Goal: Task Accomplishment & Management: Use online tool/utility

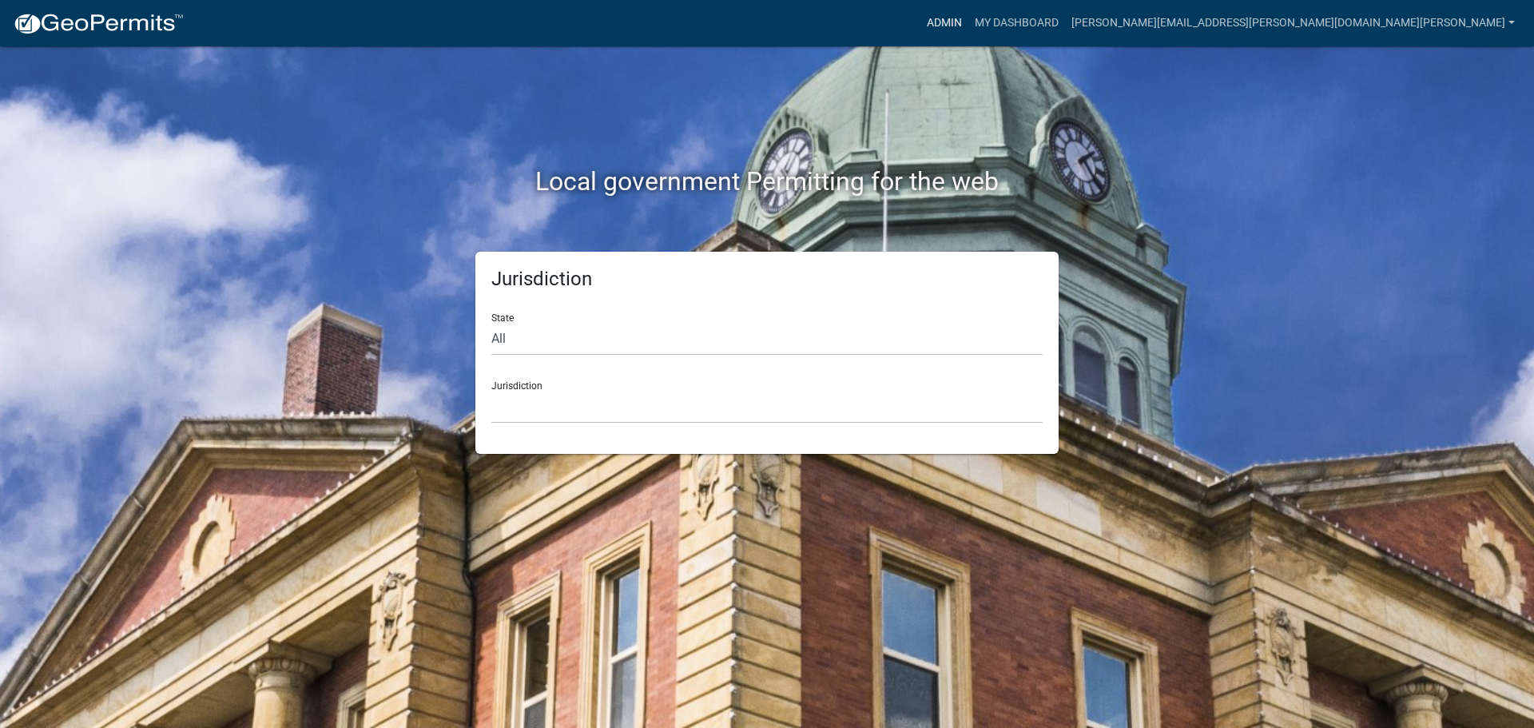
click at [968, 18] on link "Admin" at bounding box center [945, 23] width 48 height 30
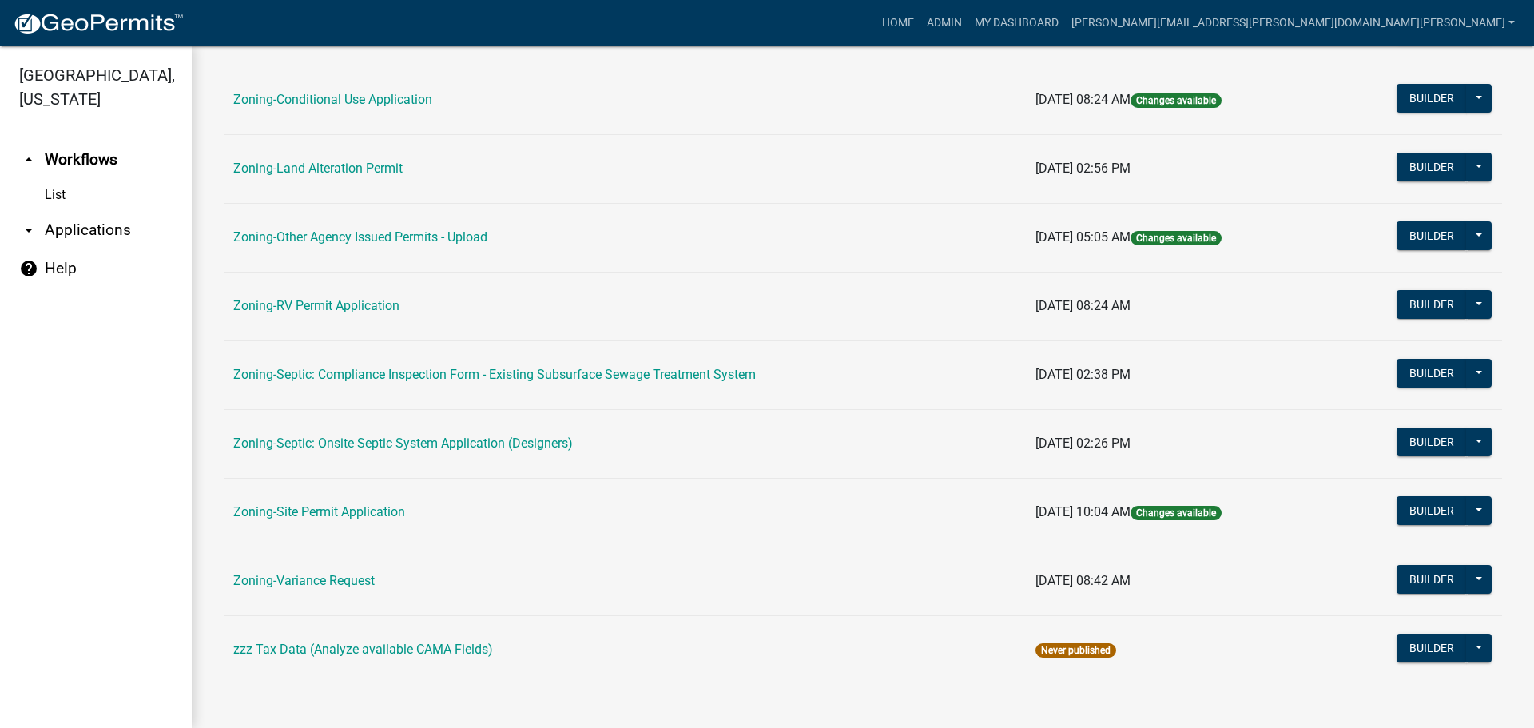
scroll to position [487, 0]
click at [341, 507] on link "Zoning-Site Permit Application" at bounding box center [319, 510] width 172 height 15
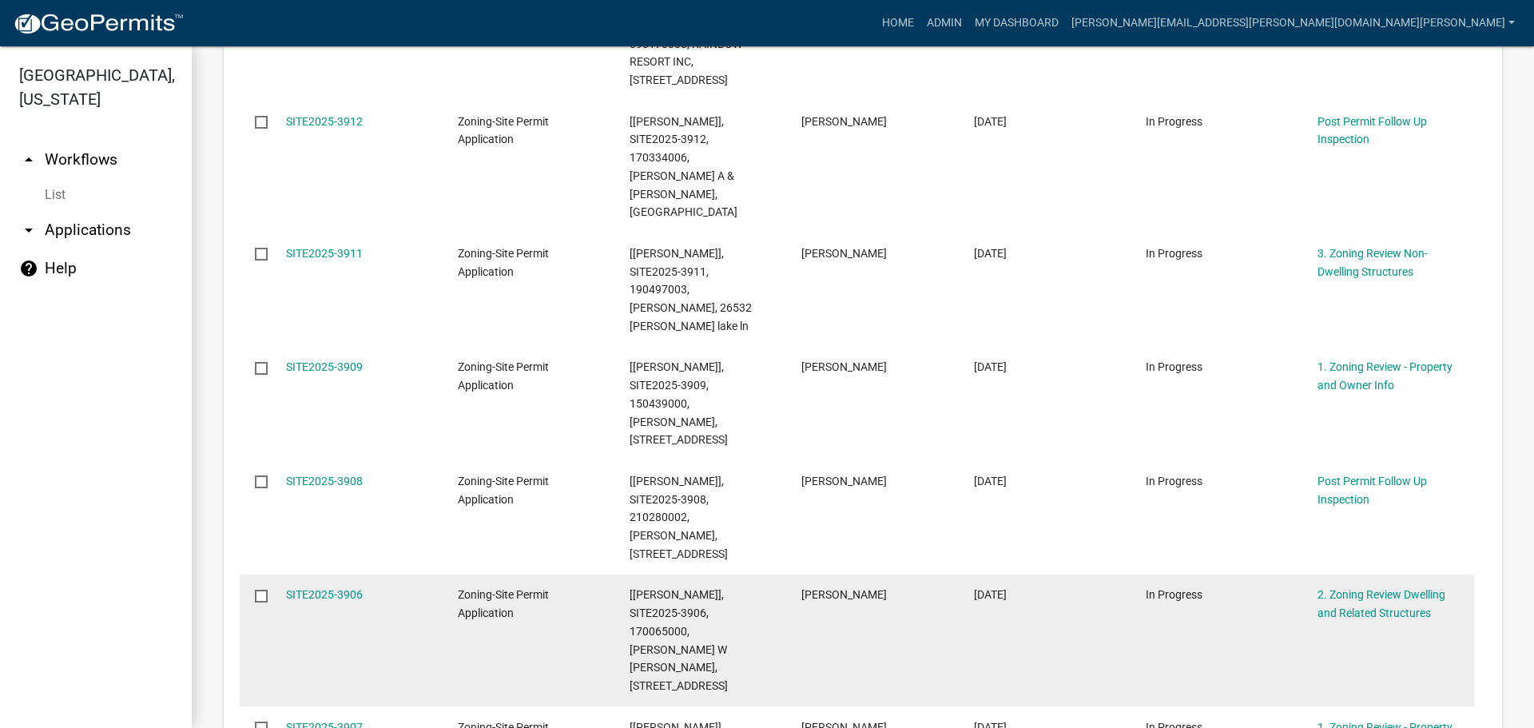
scroll to position [959, 0]
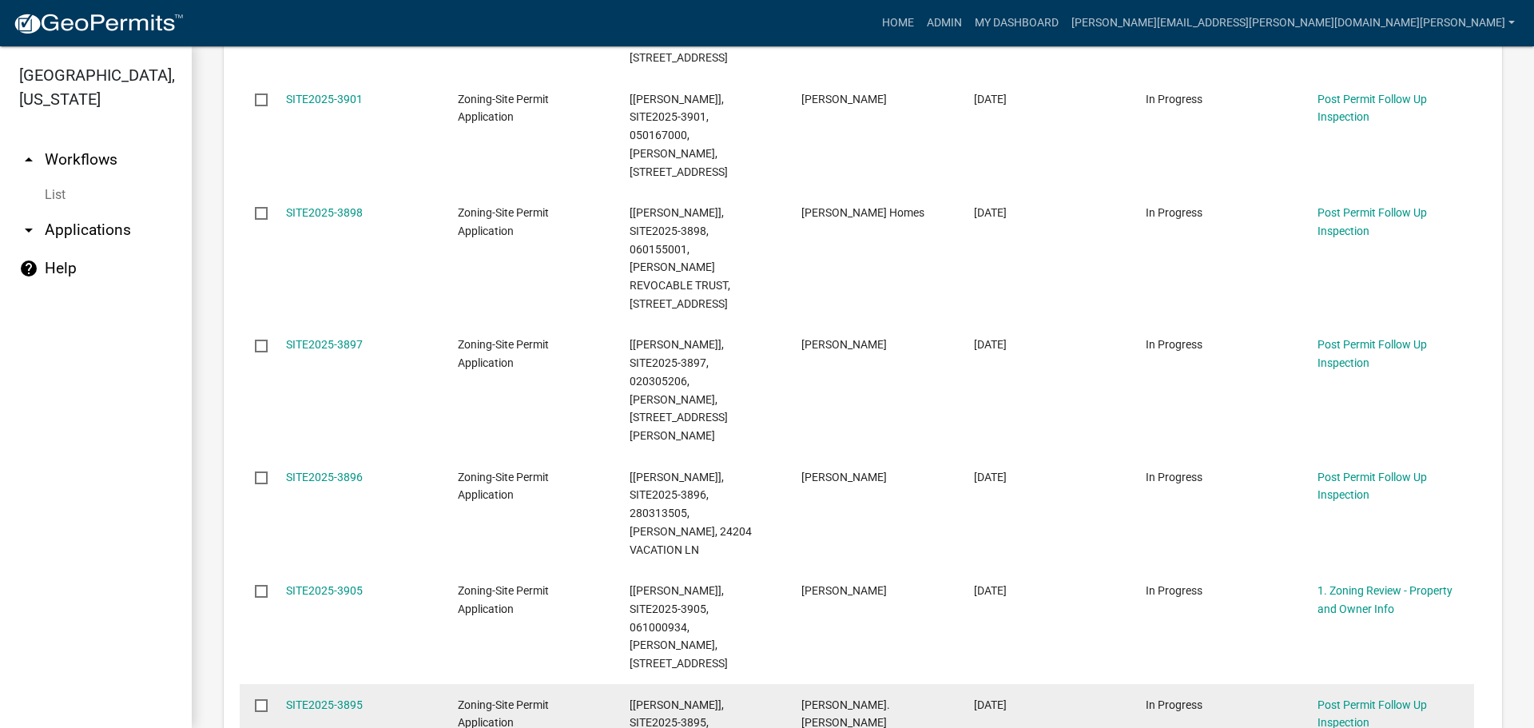
scroll to position [1003, 0]
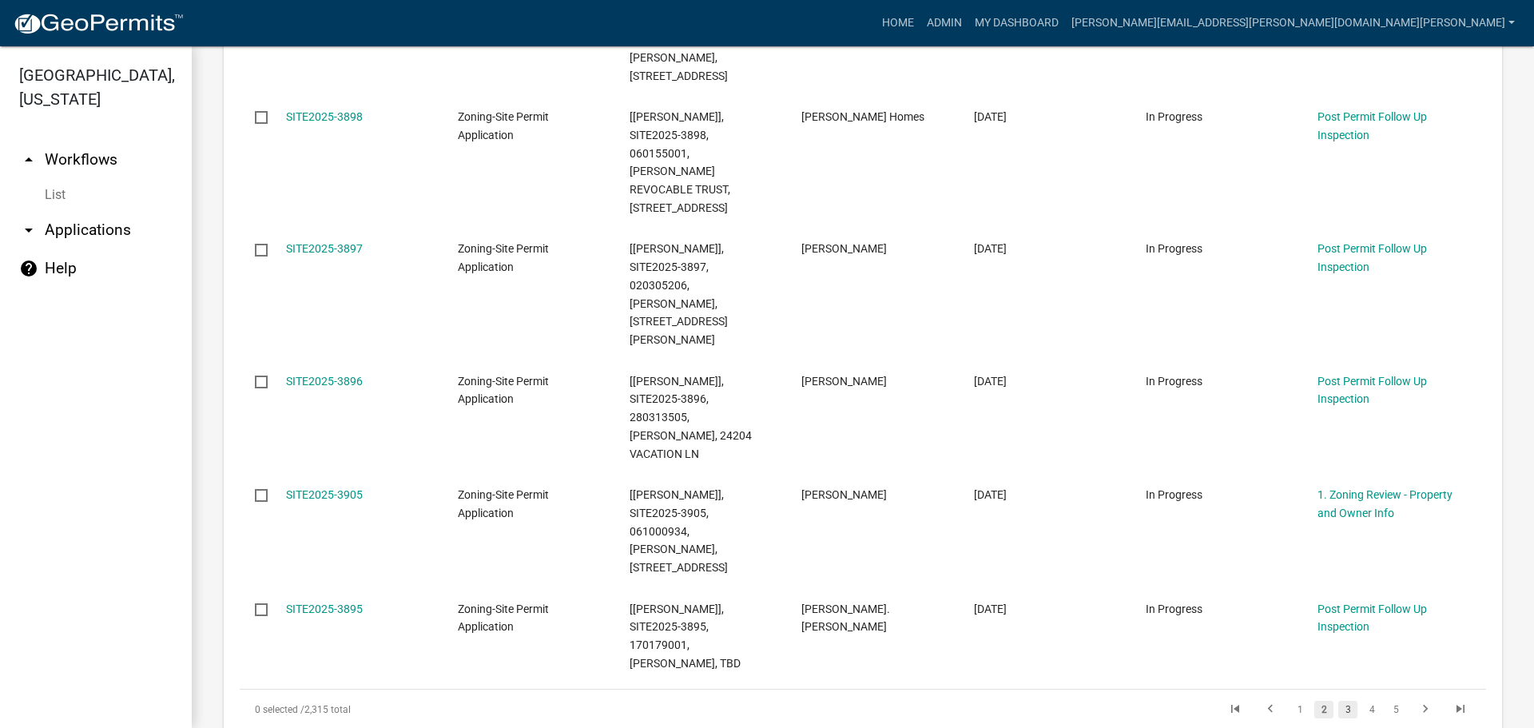
click at [1338, 701] on link "3" at bounding box center [1347, 710] width 19 height 18
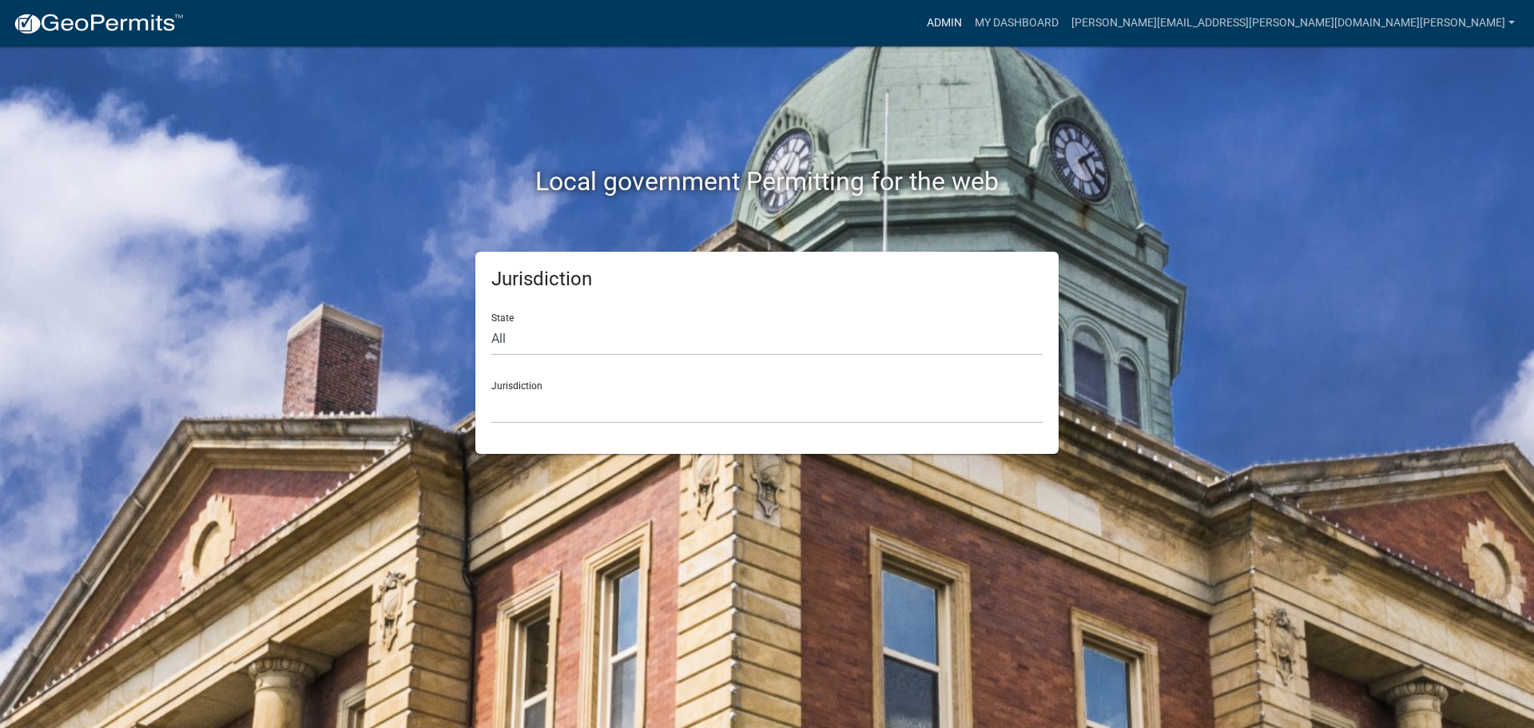
click at [968, 26] on link "Admin" at bounding box center [945, 23] width 48 height 30
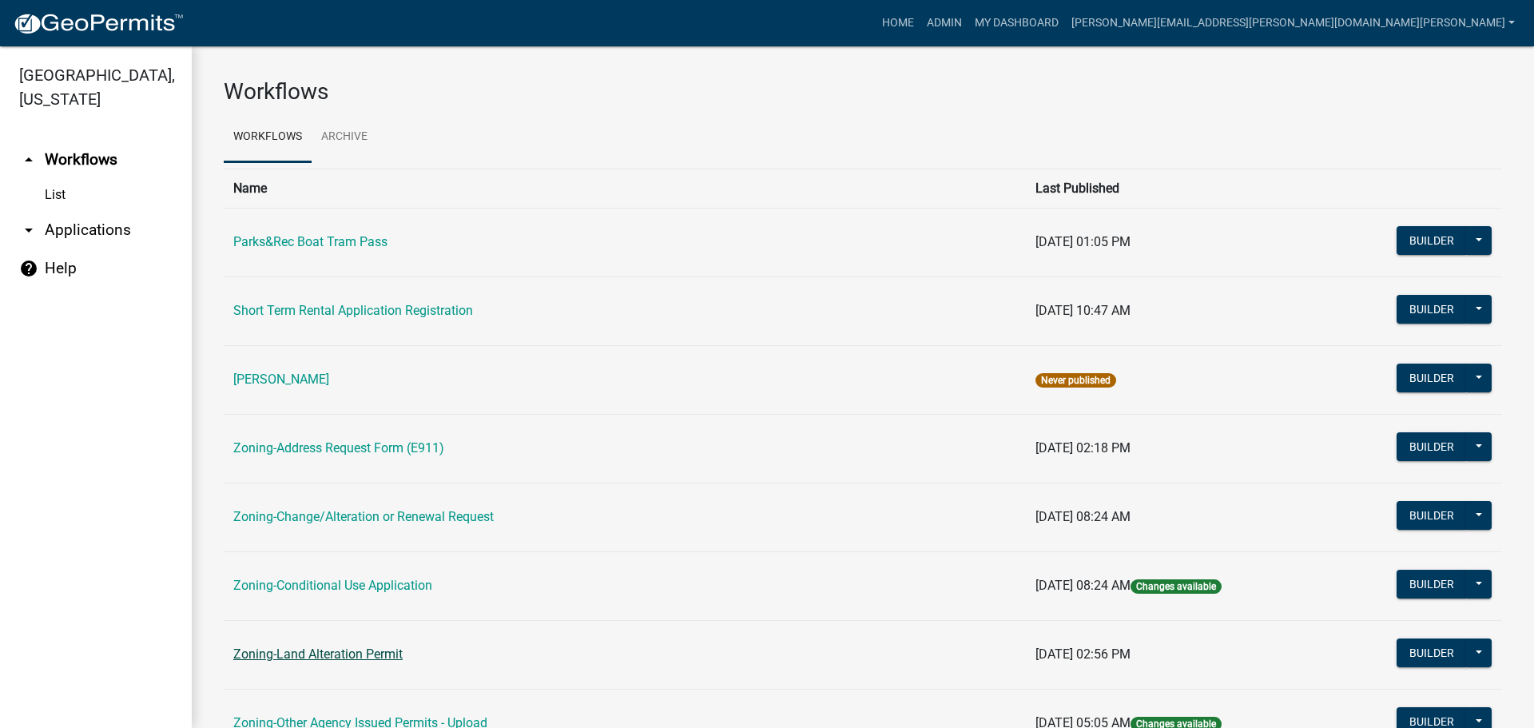
click at [379, 656] on link "Zoning-Land Alteration Permit" at bounding box center [317, 653] width 169 height 15
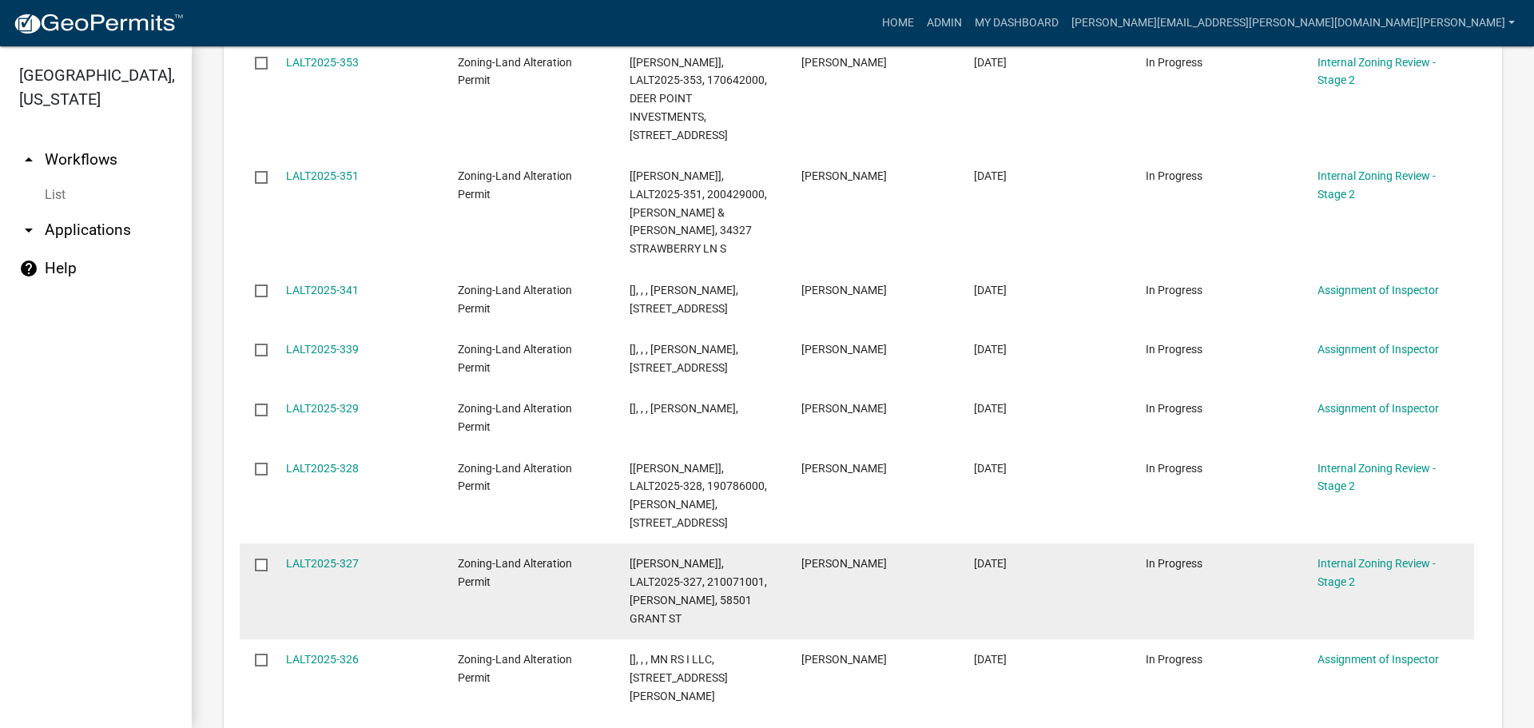
scroll to position [1039, 0]
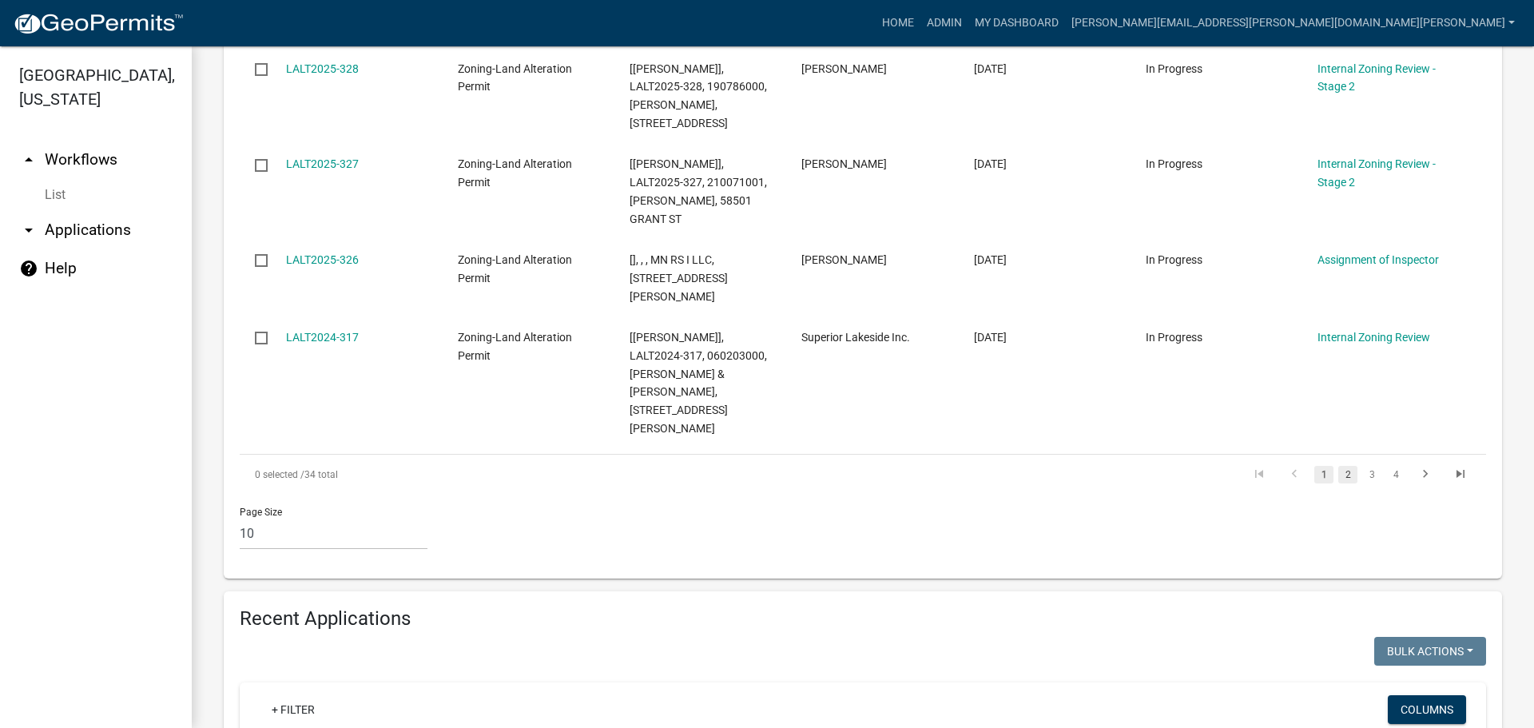
click at [1338, 466] on link "2" at bounding box center [1347, 475] width 19 height 18
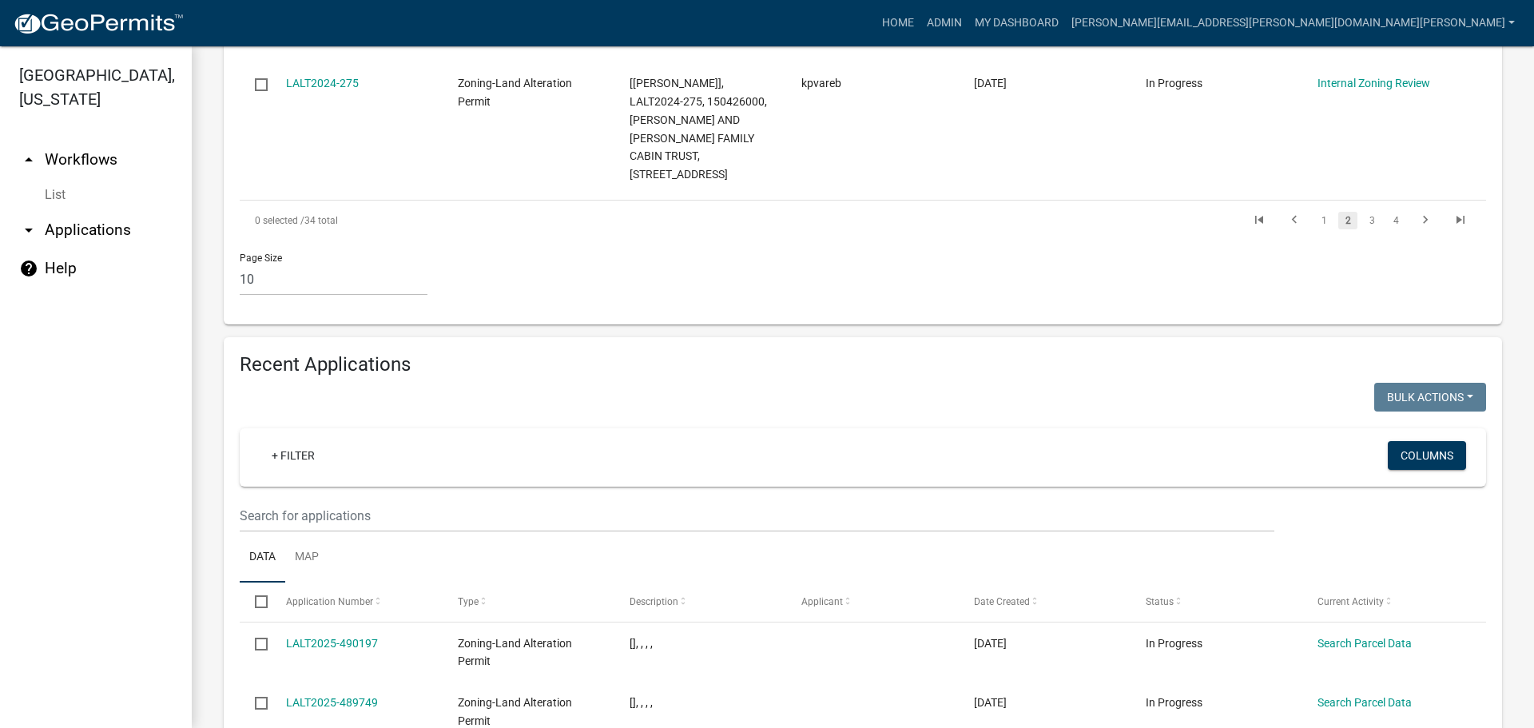
scroll to position [1100, 0]
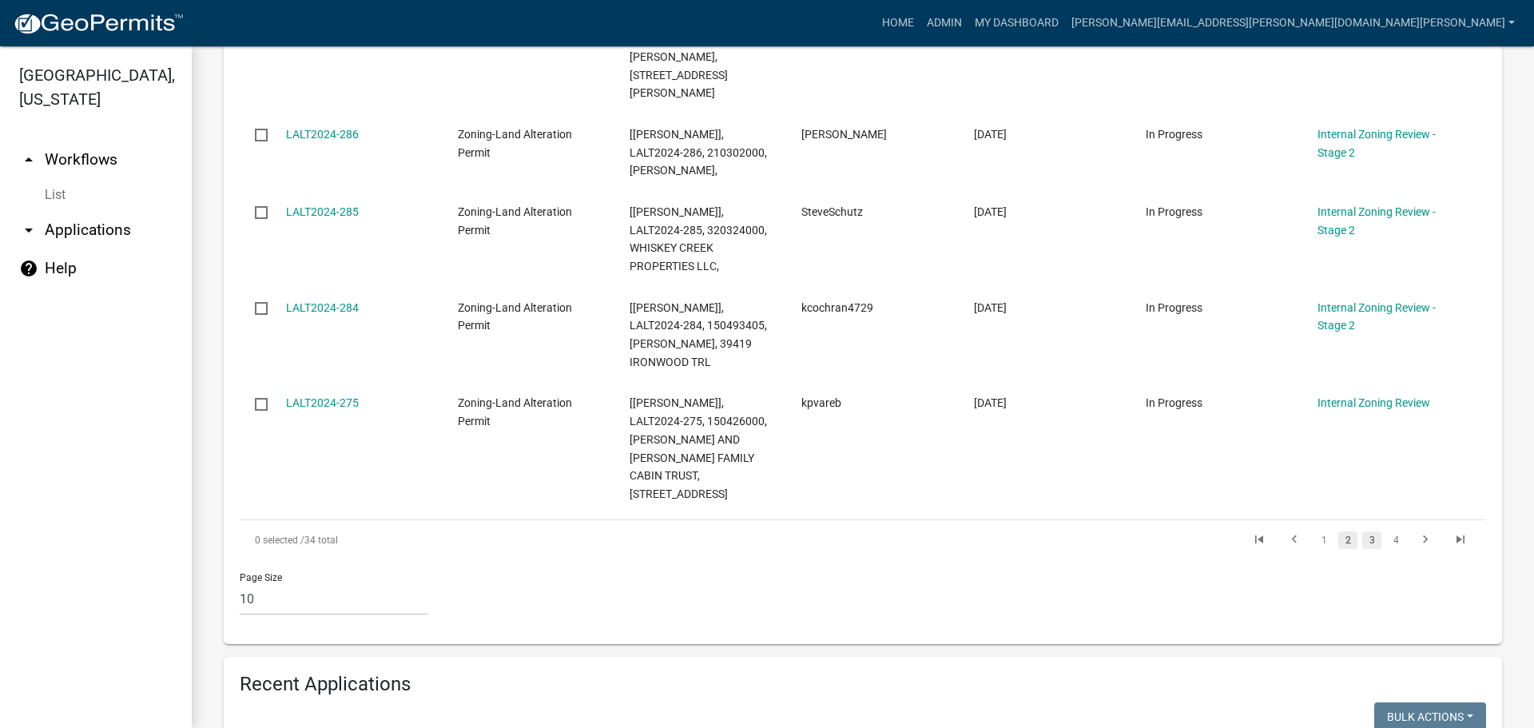
click at [1364, 531] on link "3" at bounding box center [1371, 540] width 19 height 18
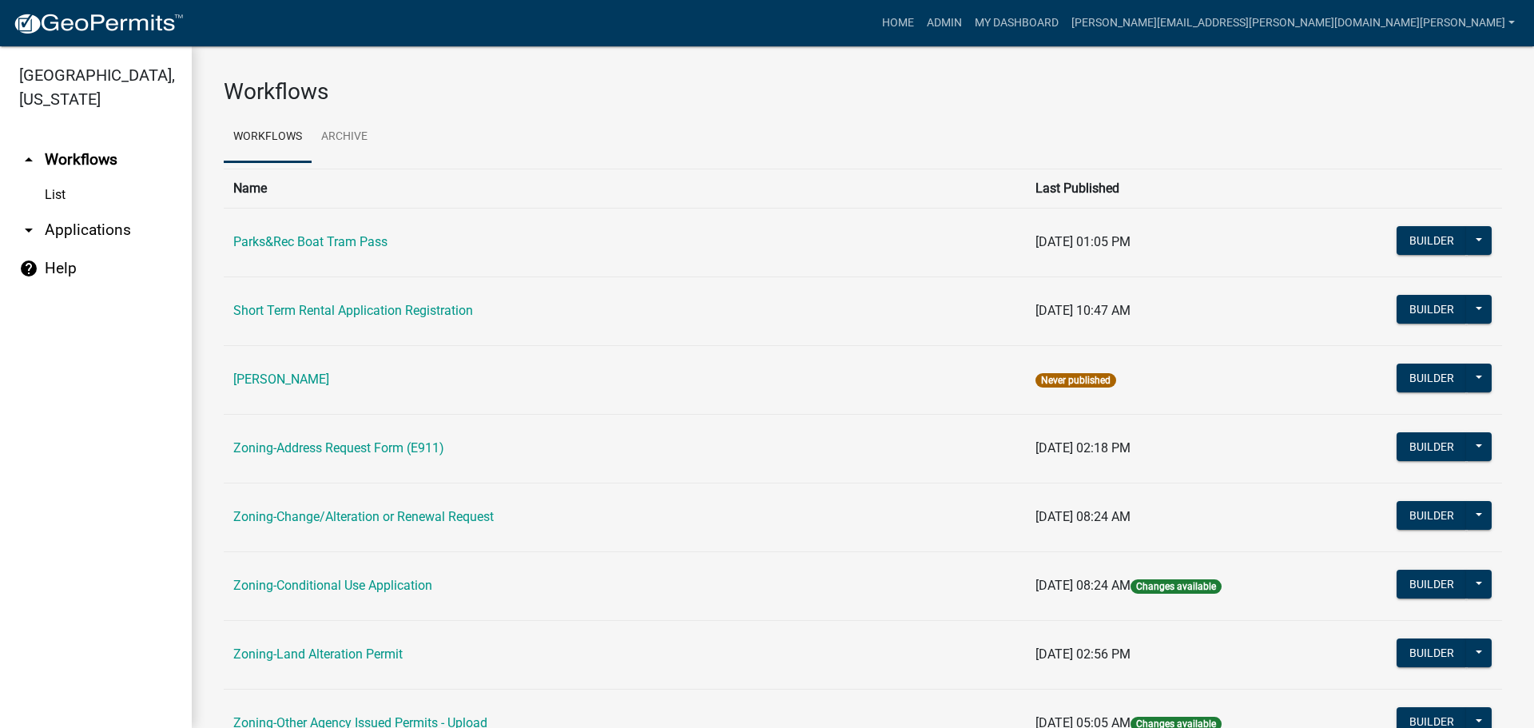
scroll to position [320, 0]
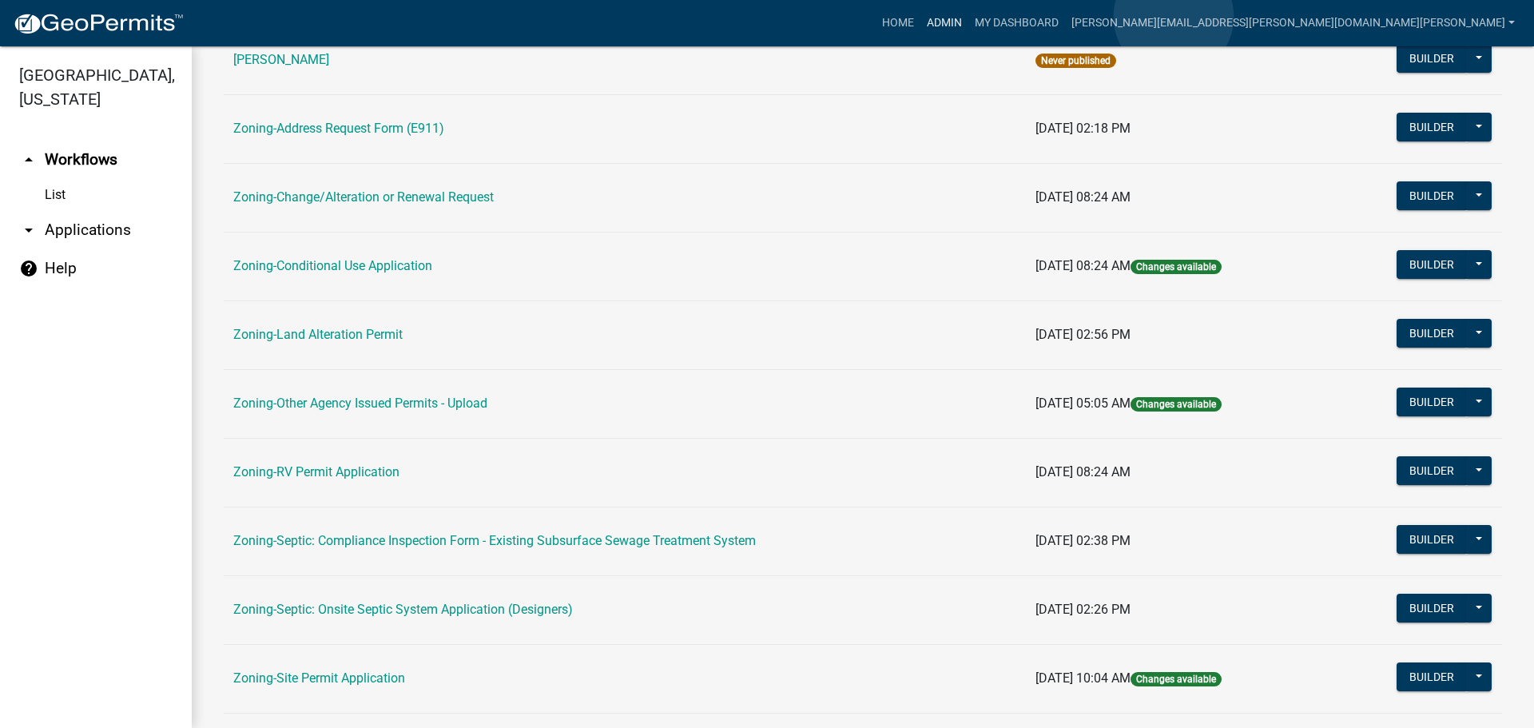
click at [968, 17] on link "Admin" at bounding box center [945, 23] width 48 height 30
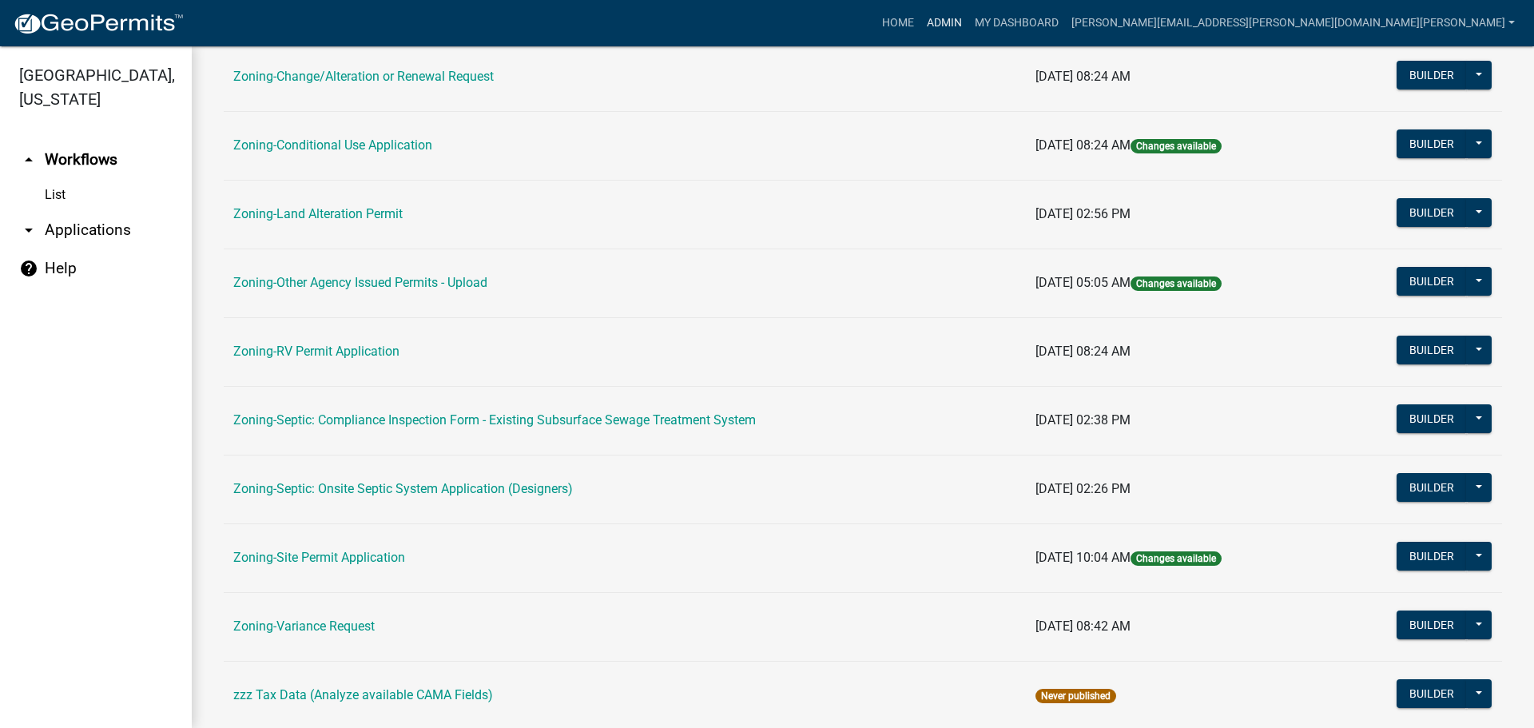
scroll to position [479, 0]
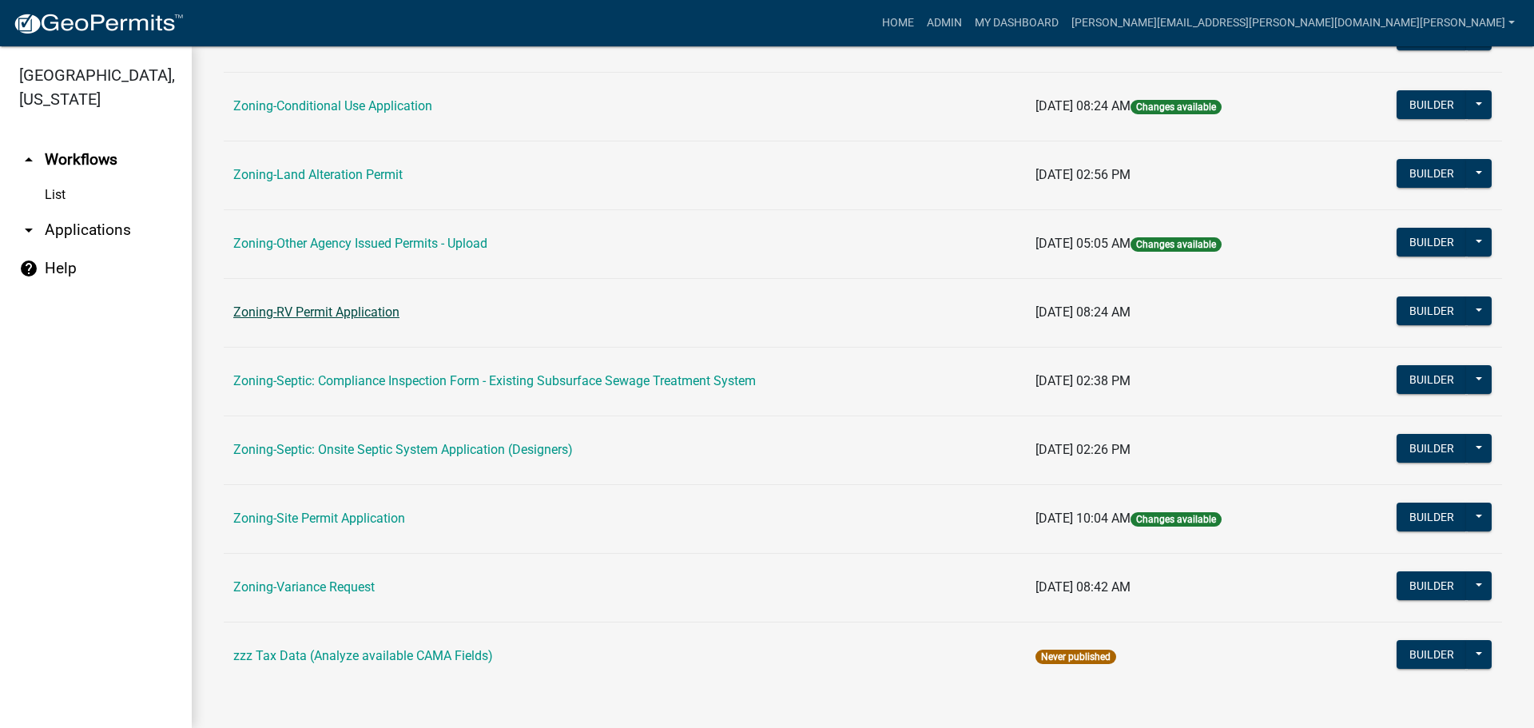
click at [328, 312] on link "Zoning-RV Permit Application" at bounding box center [316, 311] width 166 height 15
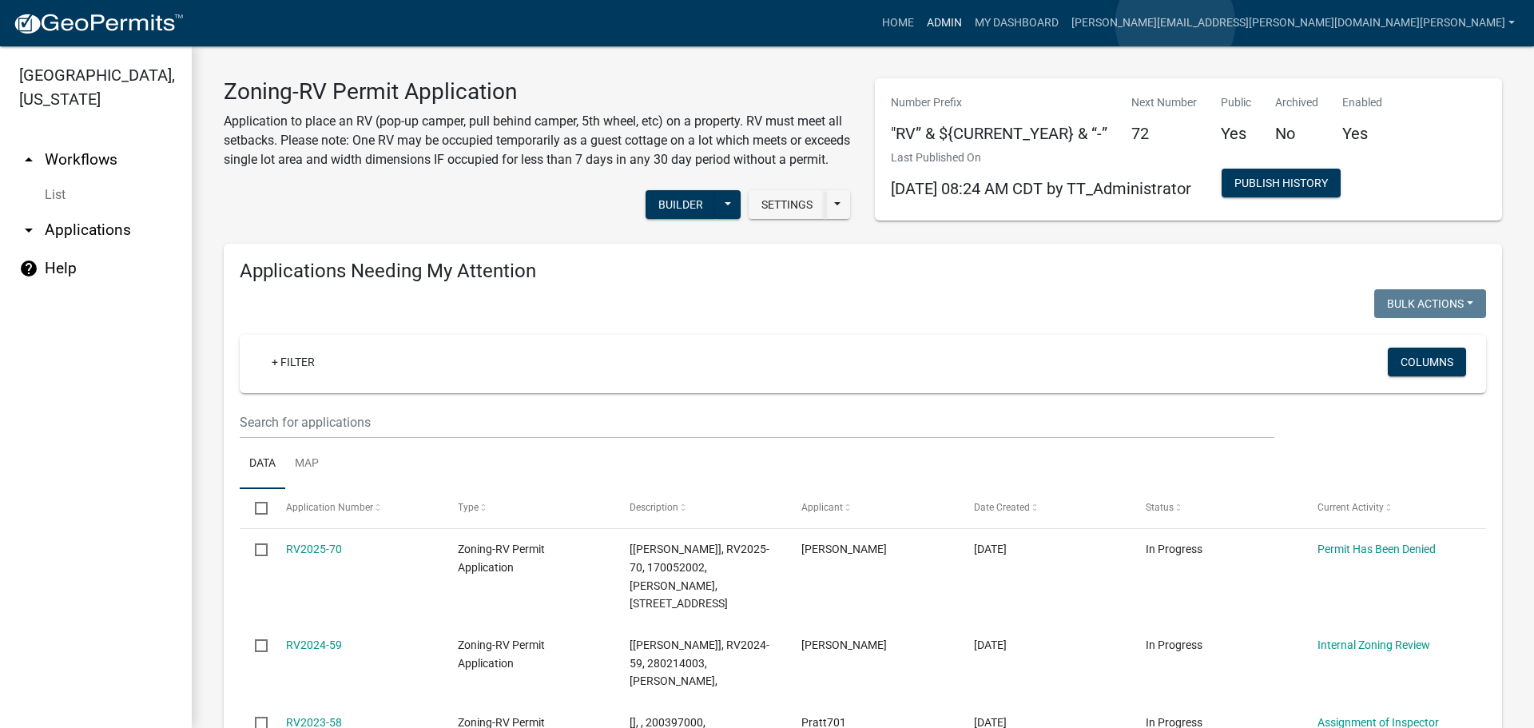
click at [968, 23] on link "Admin" at bounding box center [945, 23] width 48 height 30
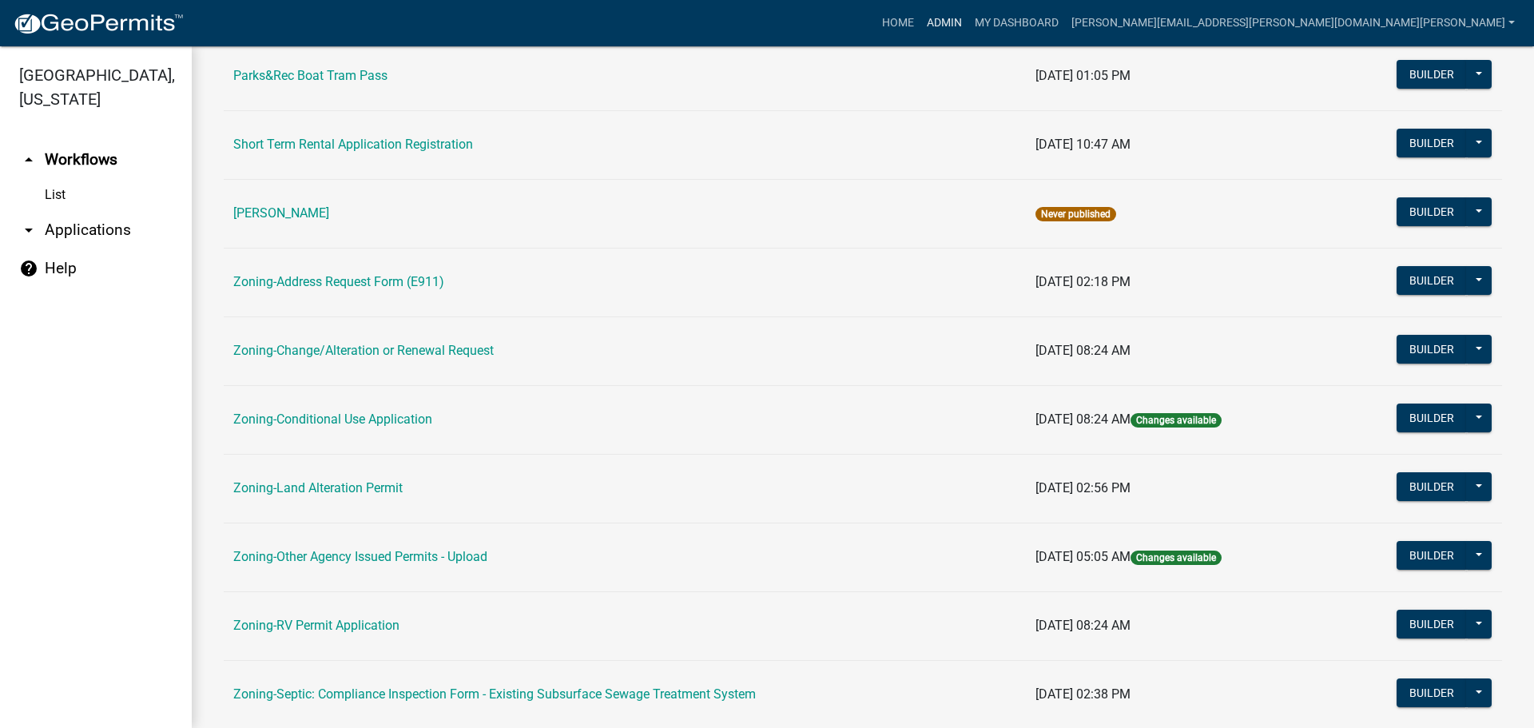
scroll to position [320, 0]
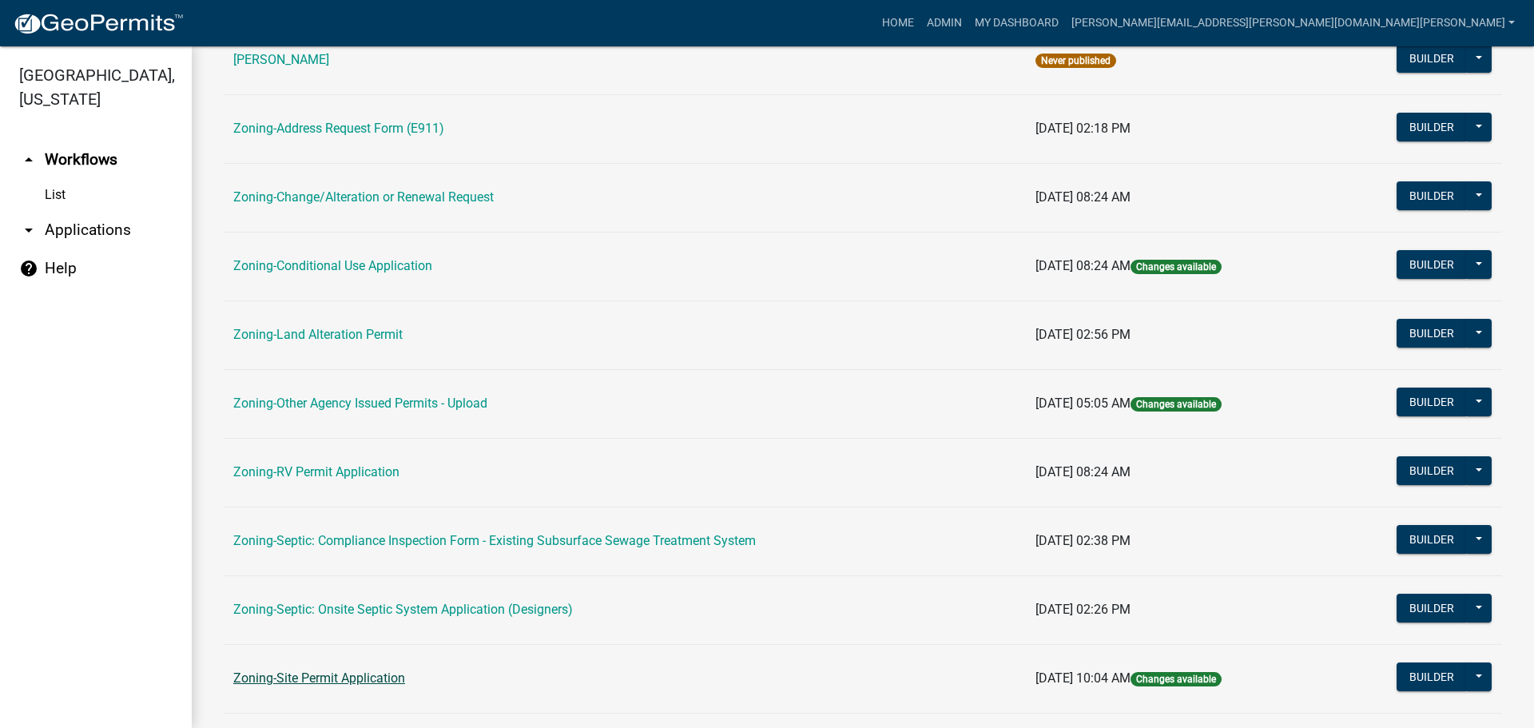
drag, startPoint x: 351, startPoint y: 694, endPoint x: 347, endPoint y: 677, distance: 17.3
click at [348, 678] on td "Zoning-Site Permit Application" at bounding box center [625, 678] width 802 height 69
click at [347, 677] on link "Zoning-Site Permit Application" at bounding box center [319, 677] width 172 height 15
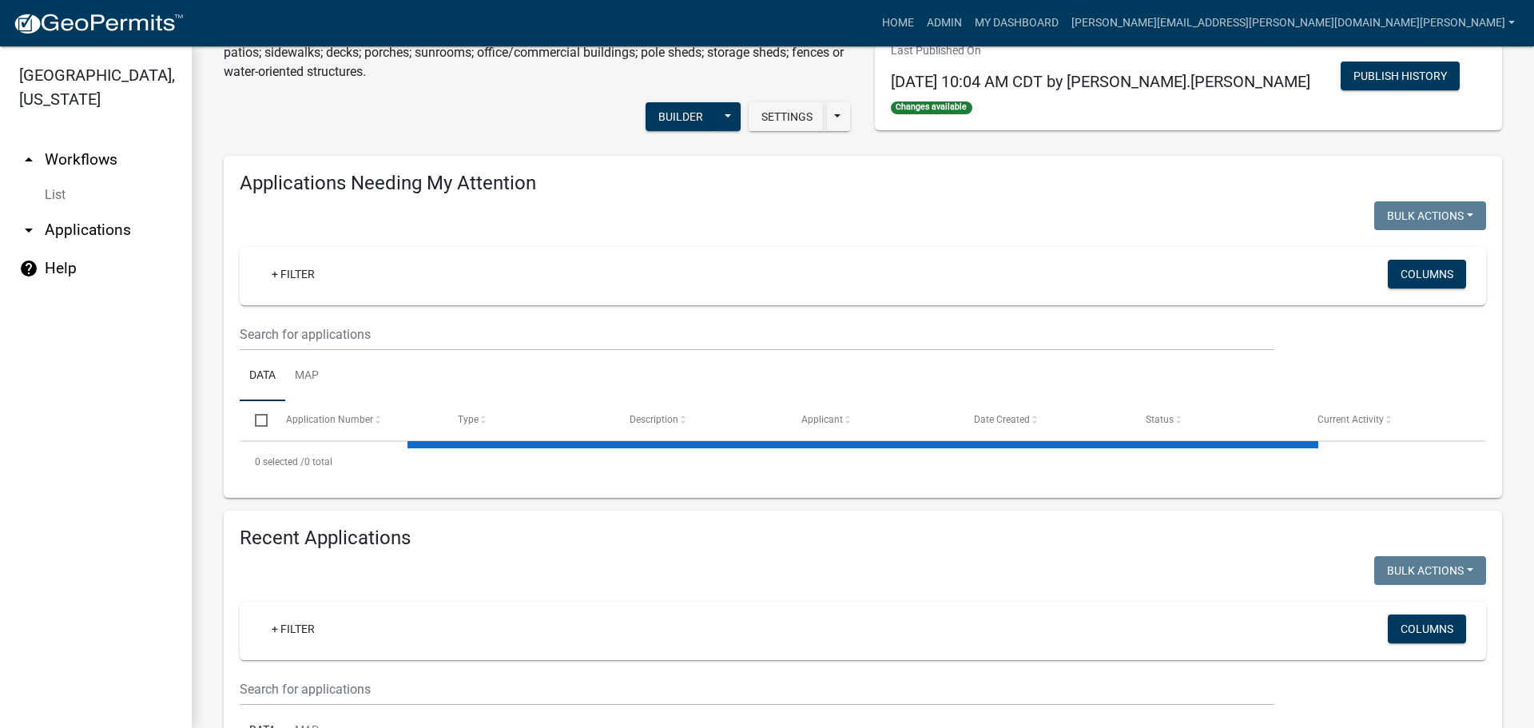
scroll to position [320, 0]
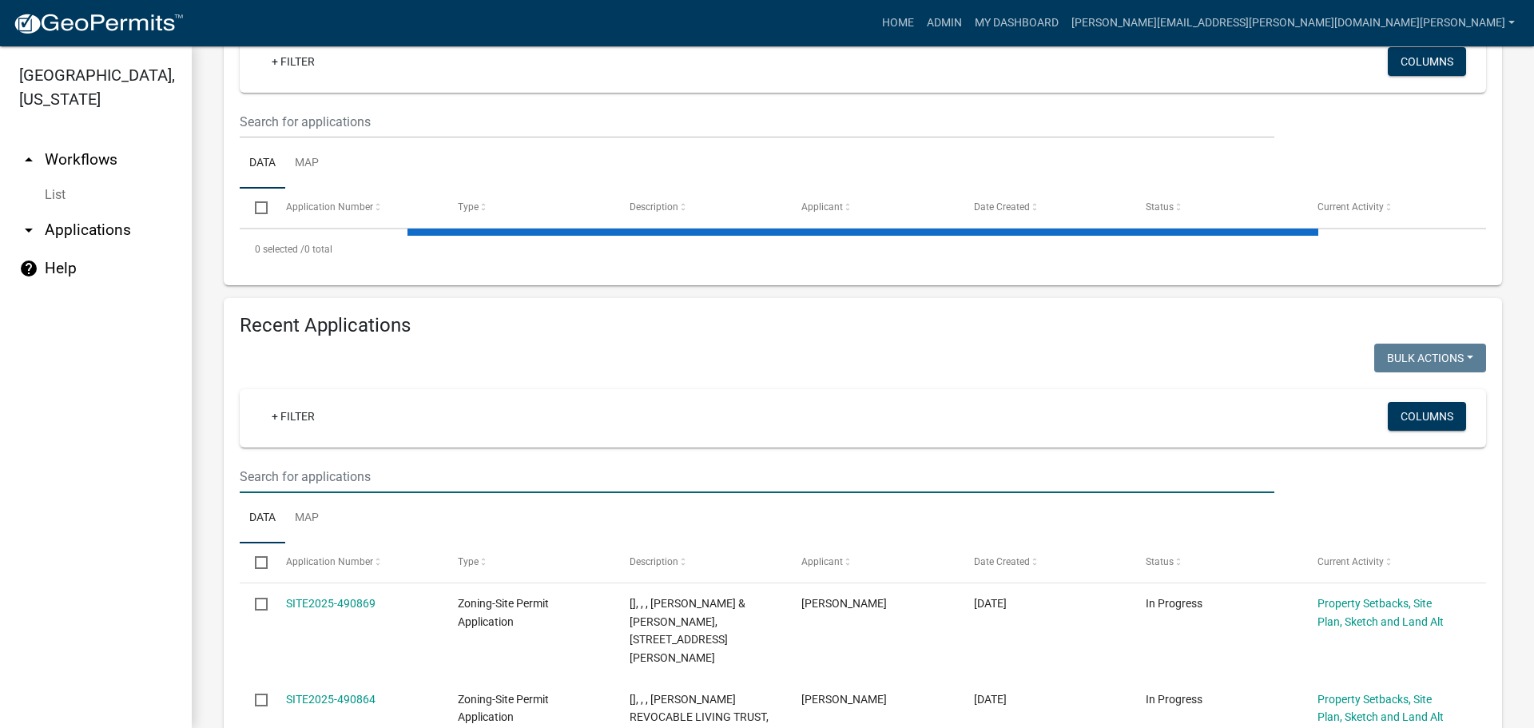
click at [316, 460] on input "text" at bounding box center [757, 476] width 1035 height 33
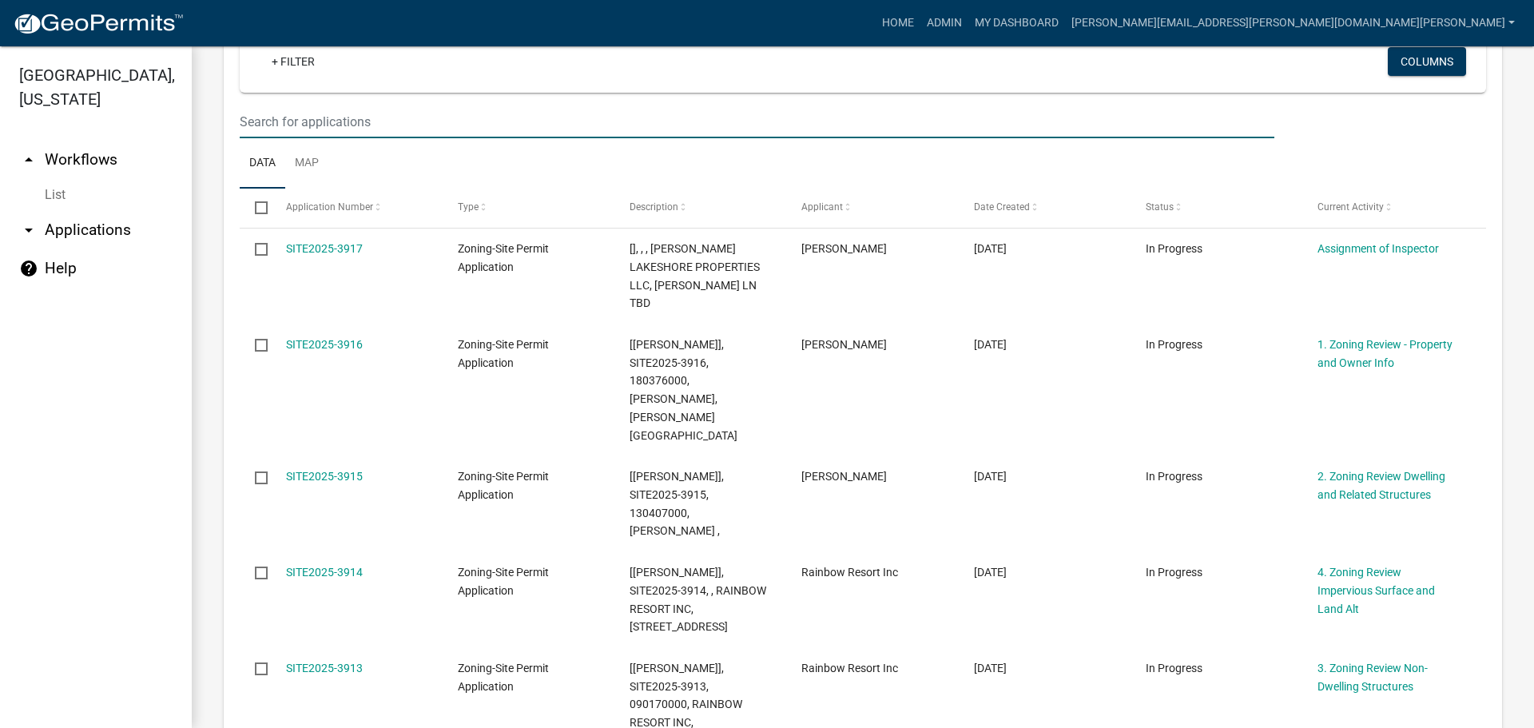
drag, startPoint x: 374, startPoint y: 130, endPoint x: 384, endPoint y: 133, distance: 9.9
click at [374, 130] on input "text" at bounding box center [757, 121] width 1035 height 33
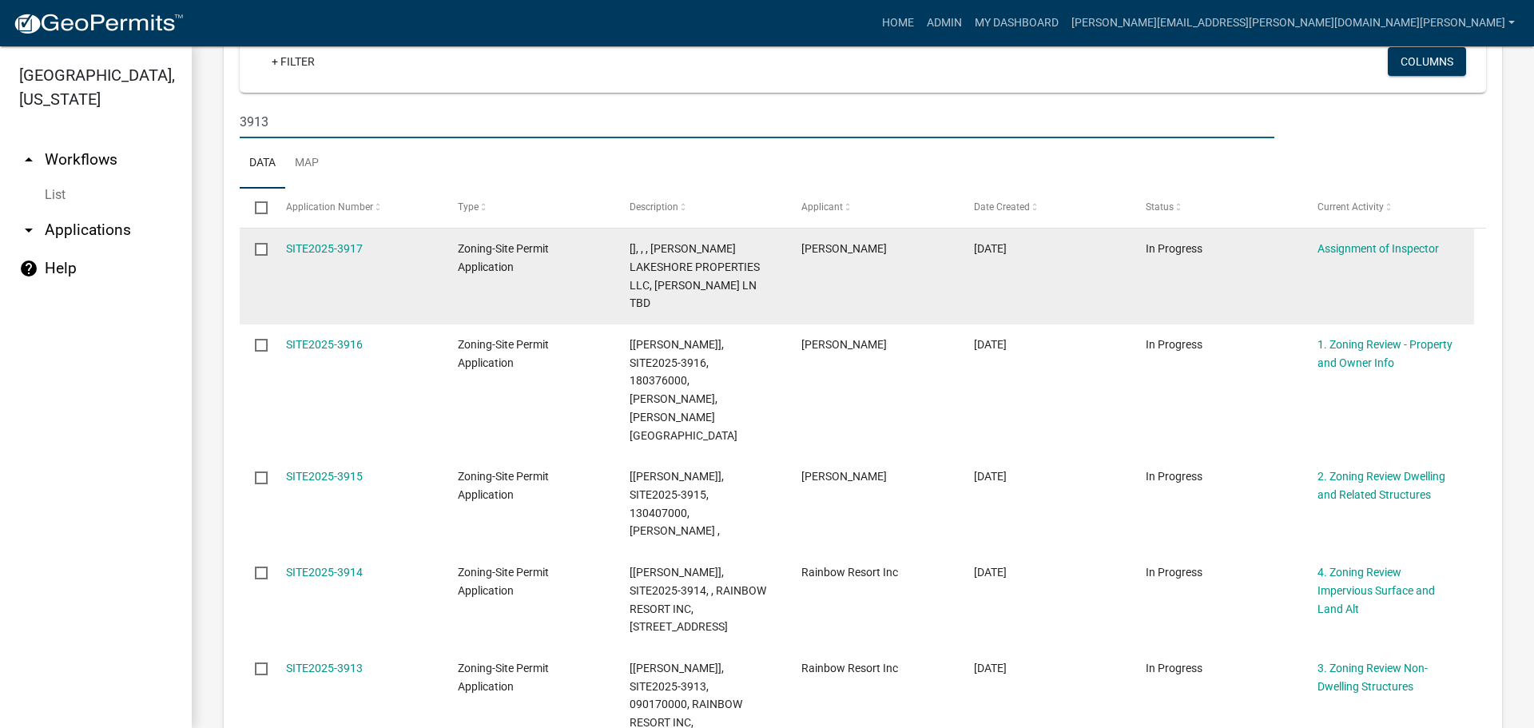
type input "3913"
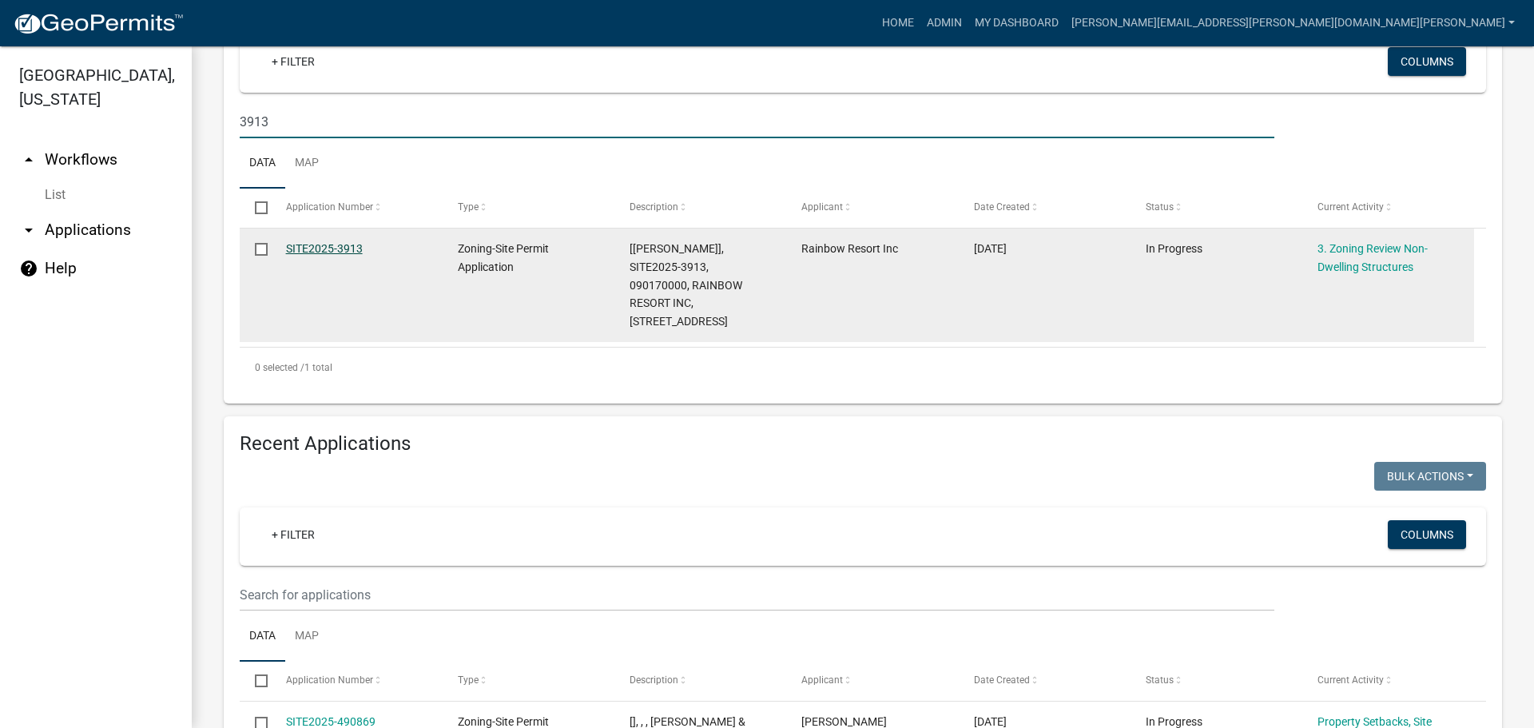
click at [340, 246] on link "SITE2025-3913" at bounding box center [324, 248] width 77 height 13
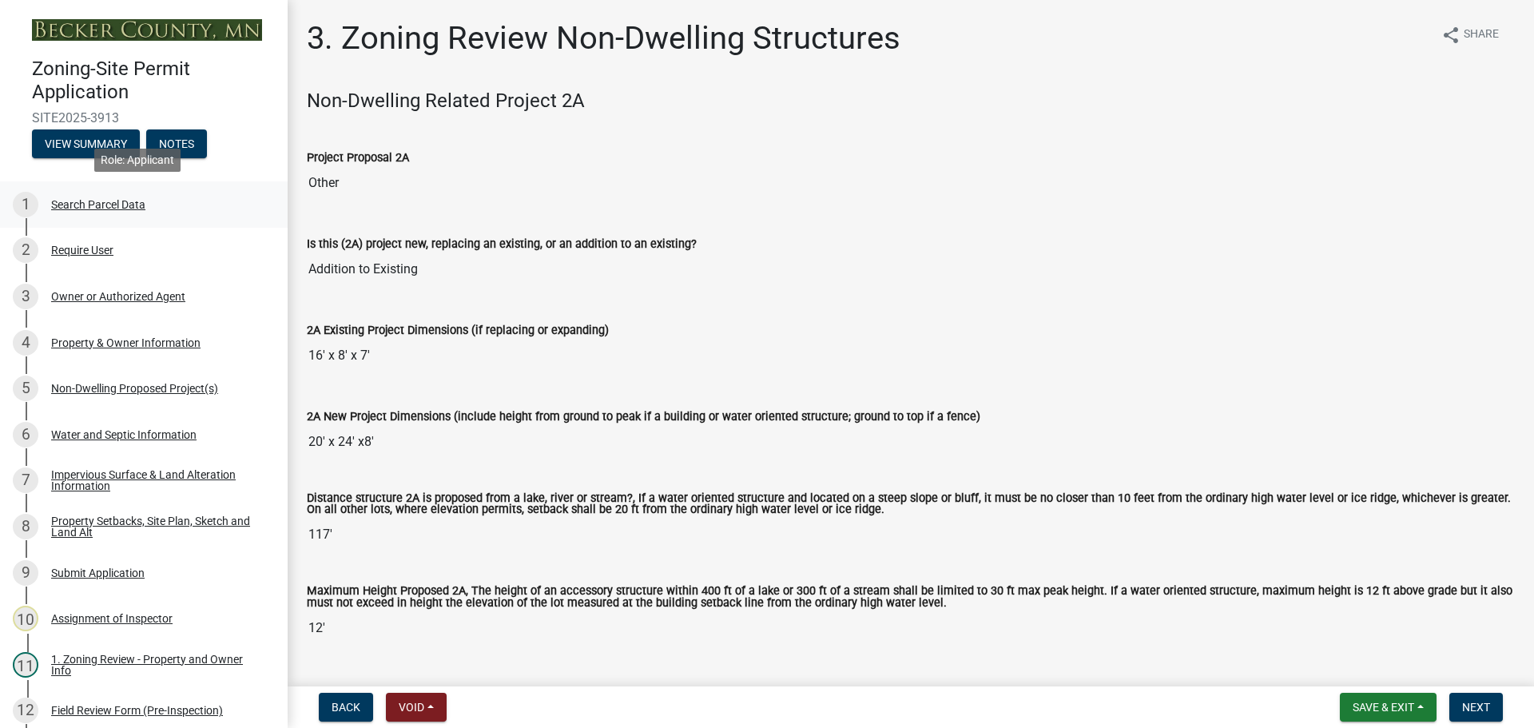
click at [125, 201] on div "Search Parcel Data" at bounding box center [98, 204] width 94 height 11
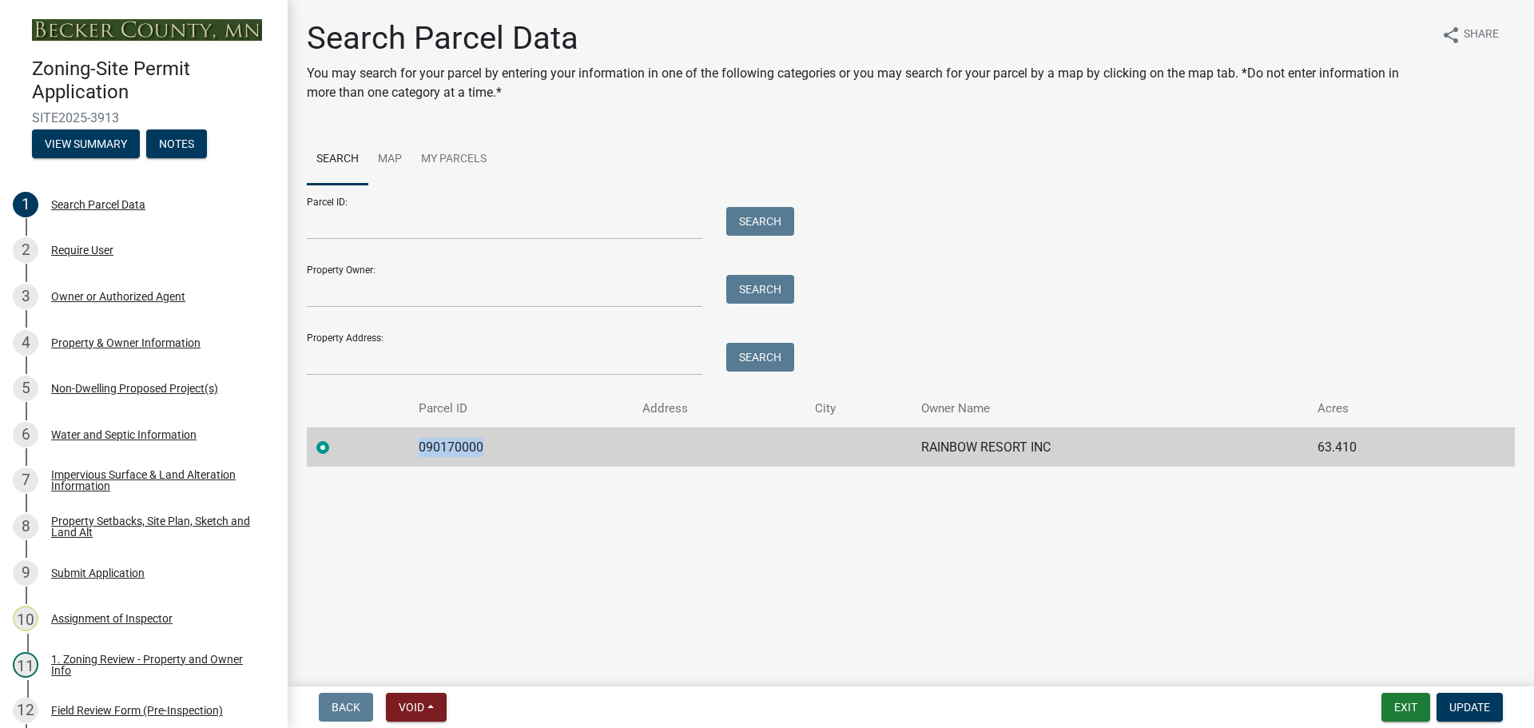
drag, startPoint x: 487, startPoint y: 440, endPoint x: 405, endPoint y: 443, distance: 82.4
click at [405, 443] on tr "090170000 RAINBOW RESORT INC 63.410" at bounding box center [911, 447] width 1208 height 39
copy td "090170000"
click at [125, 200] on div "Search Parcel Data" at bounding box center [98, 204] width 94 height 11
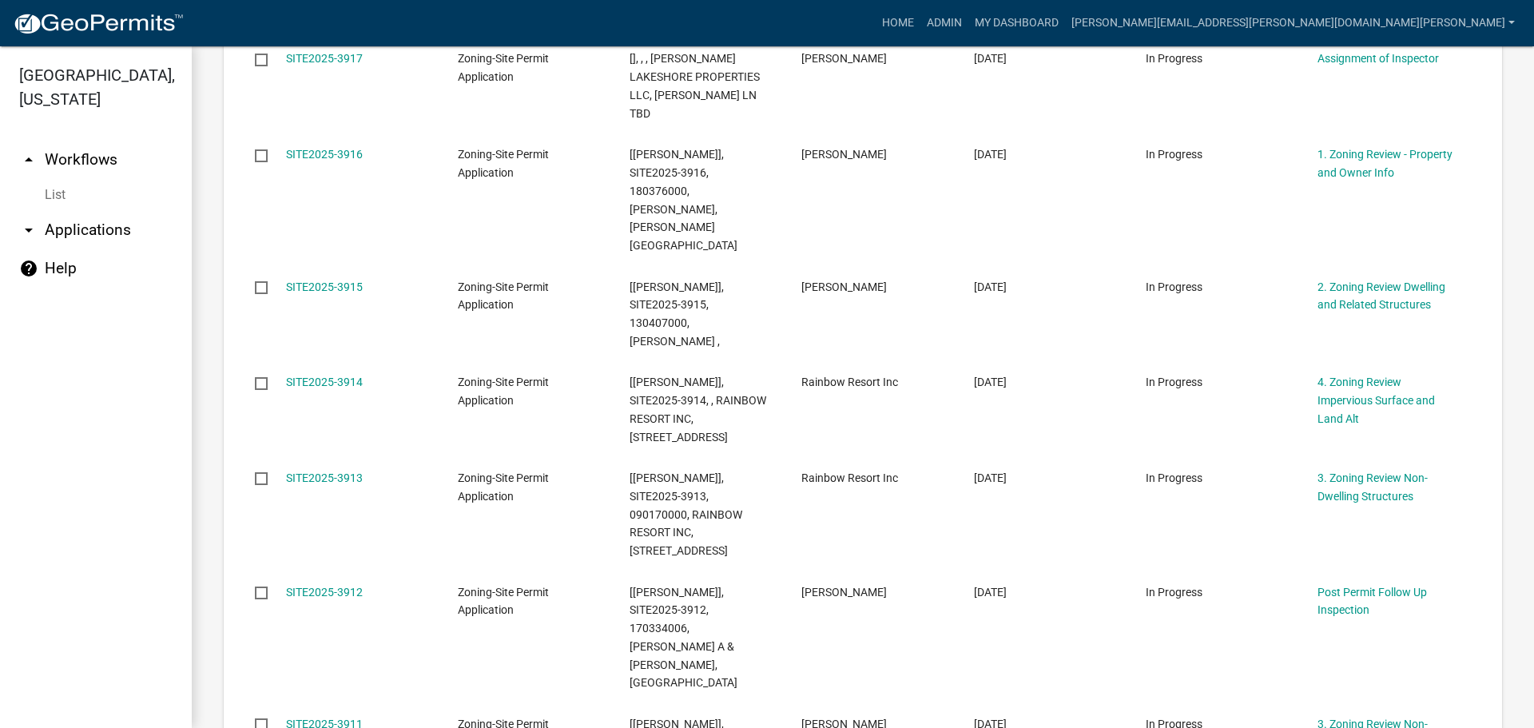
scroll to position [1731, 0]
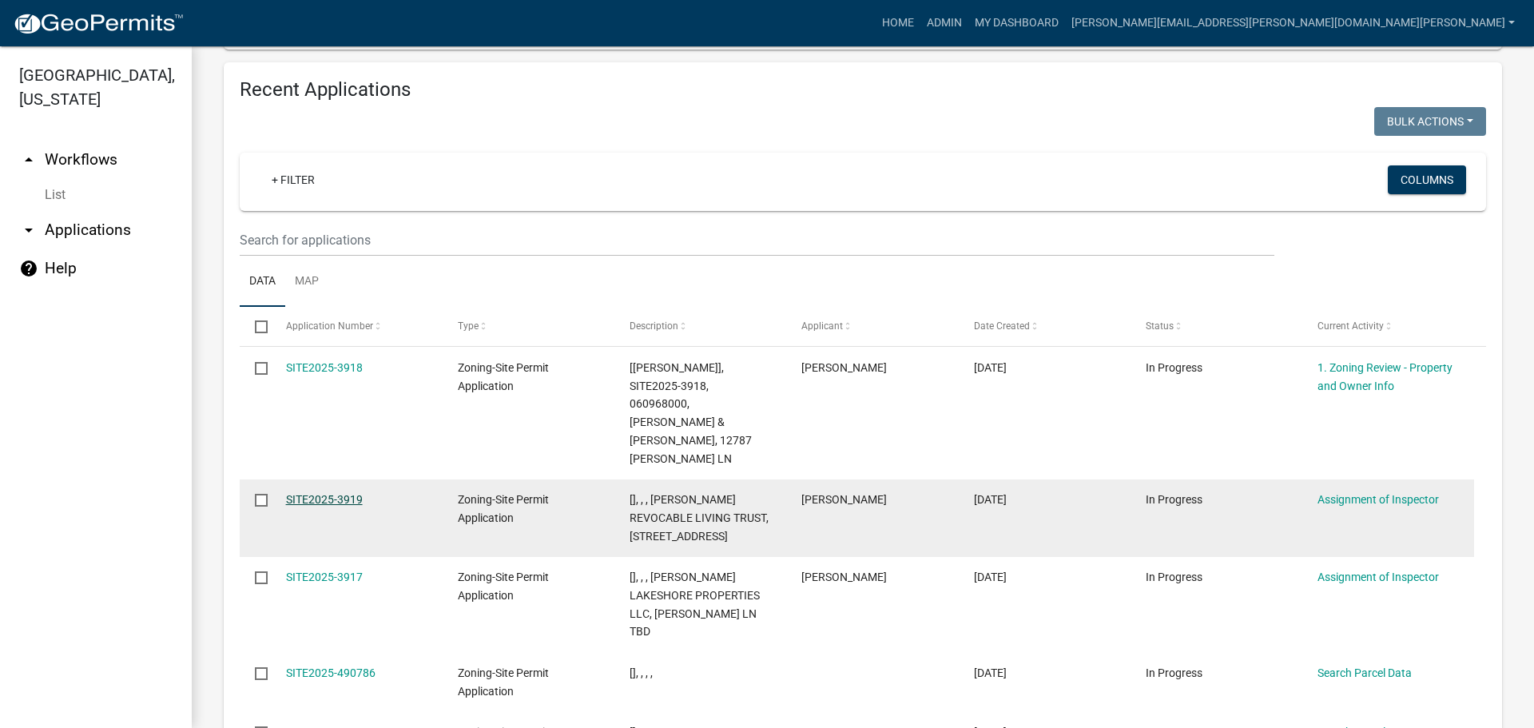
click at [324, 493] on link "SITE2025-3919" at bounding box center [324, 499] width 77 height 13
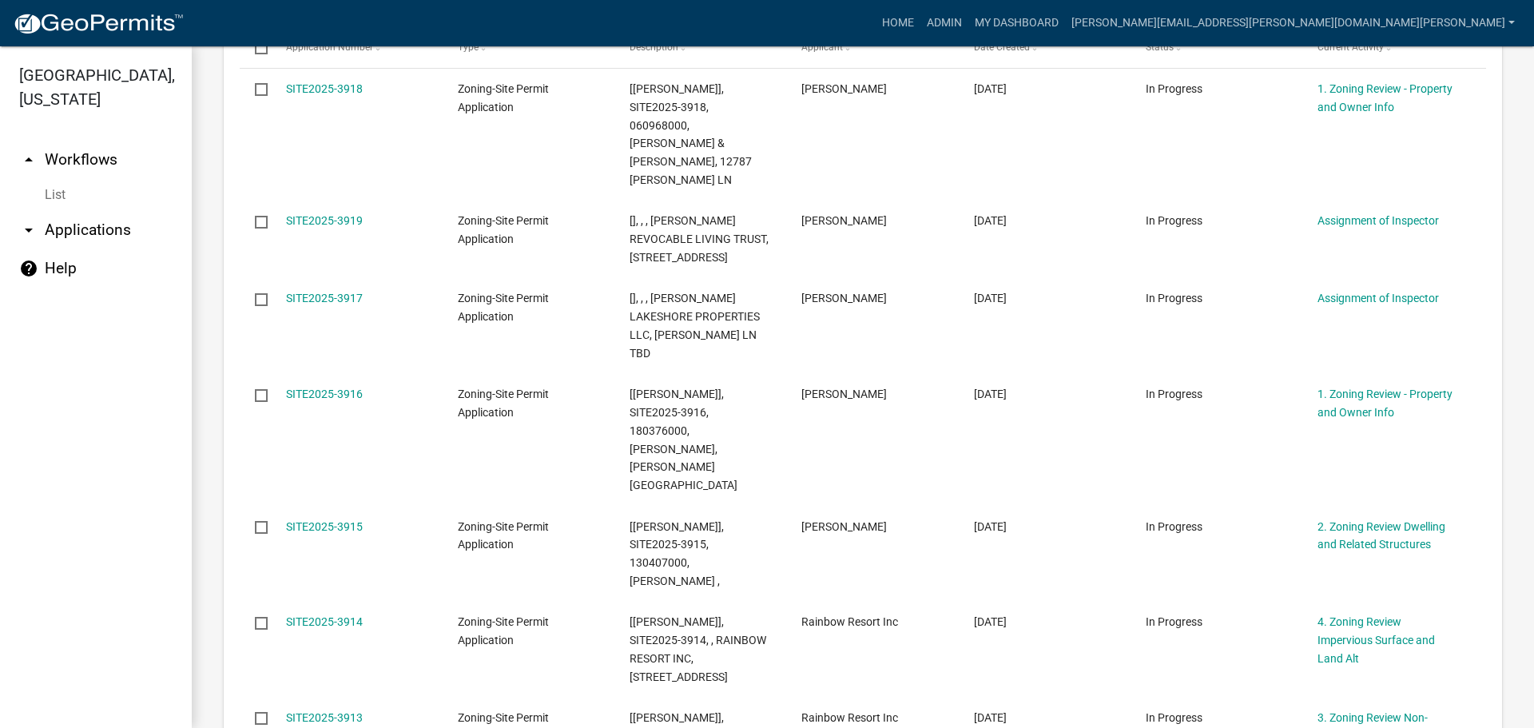
scroll to position [80, 0]
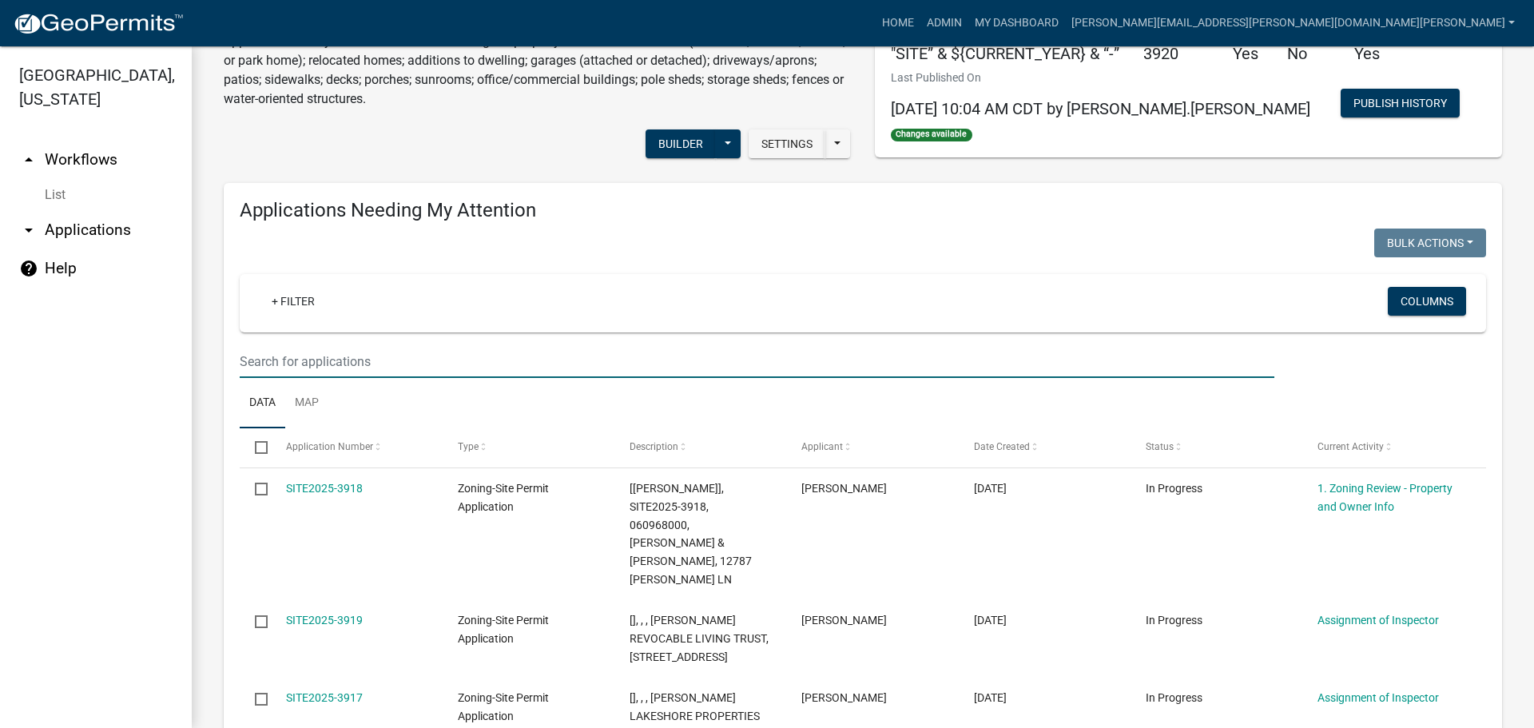
click at [400, 360] on input "text" at bounding box center [757, 361] width 1035 height 33
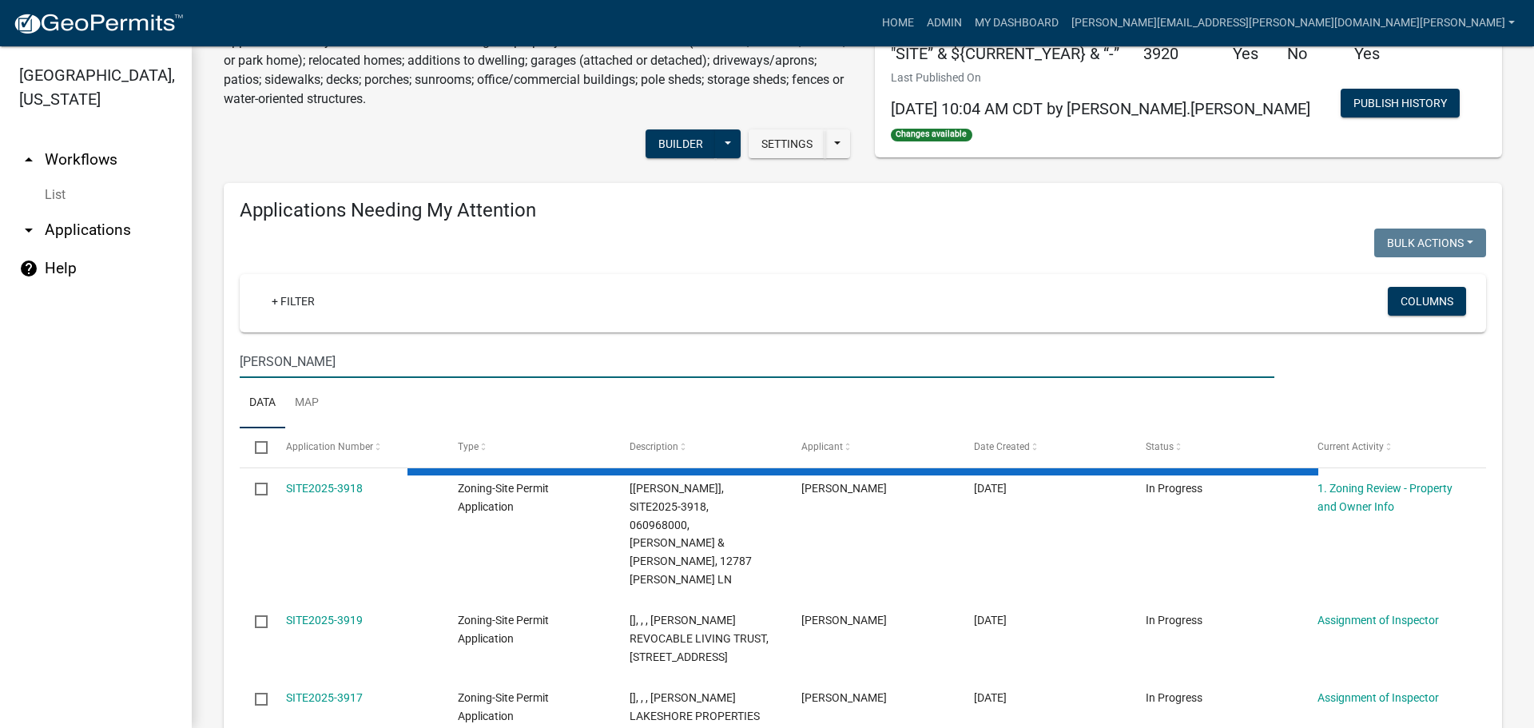
type input "[PERSON_NAME]"
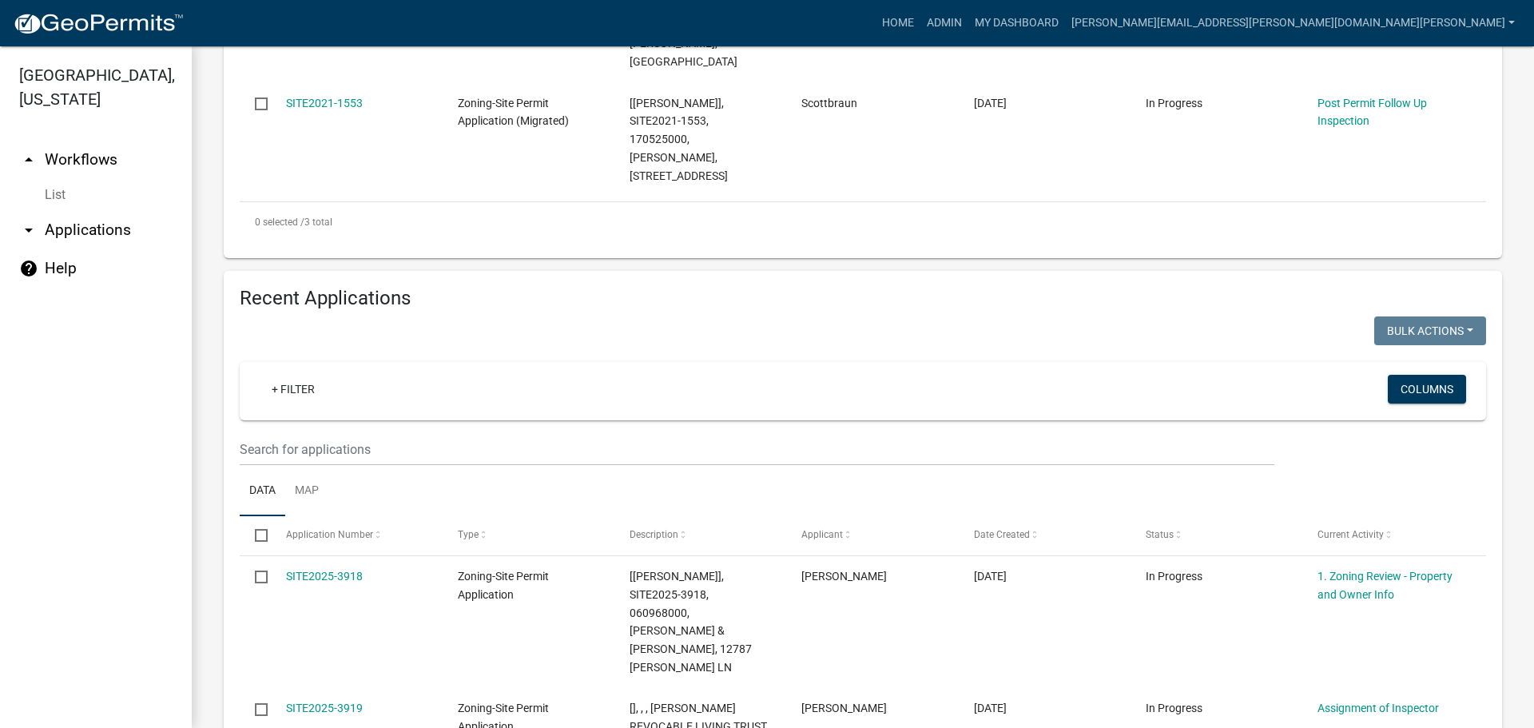
scroll to position [879, 0]
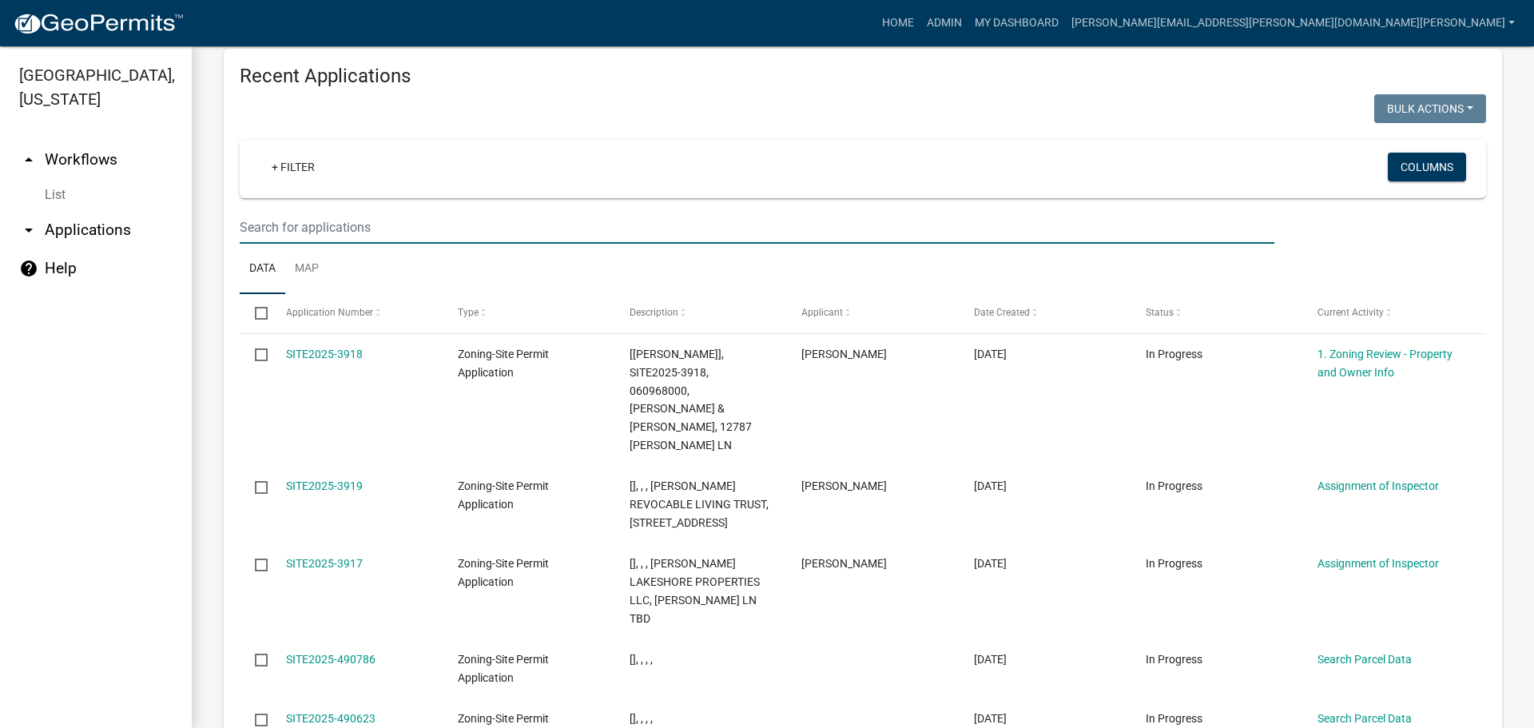
click at [355, 211] on input "text" at bounding box center [757, 227] width 1035 height 33
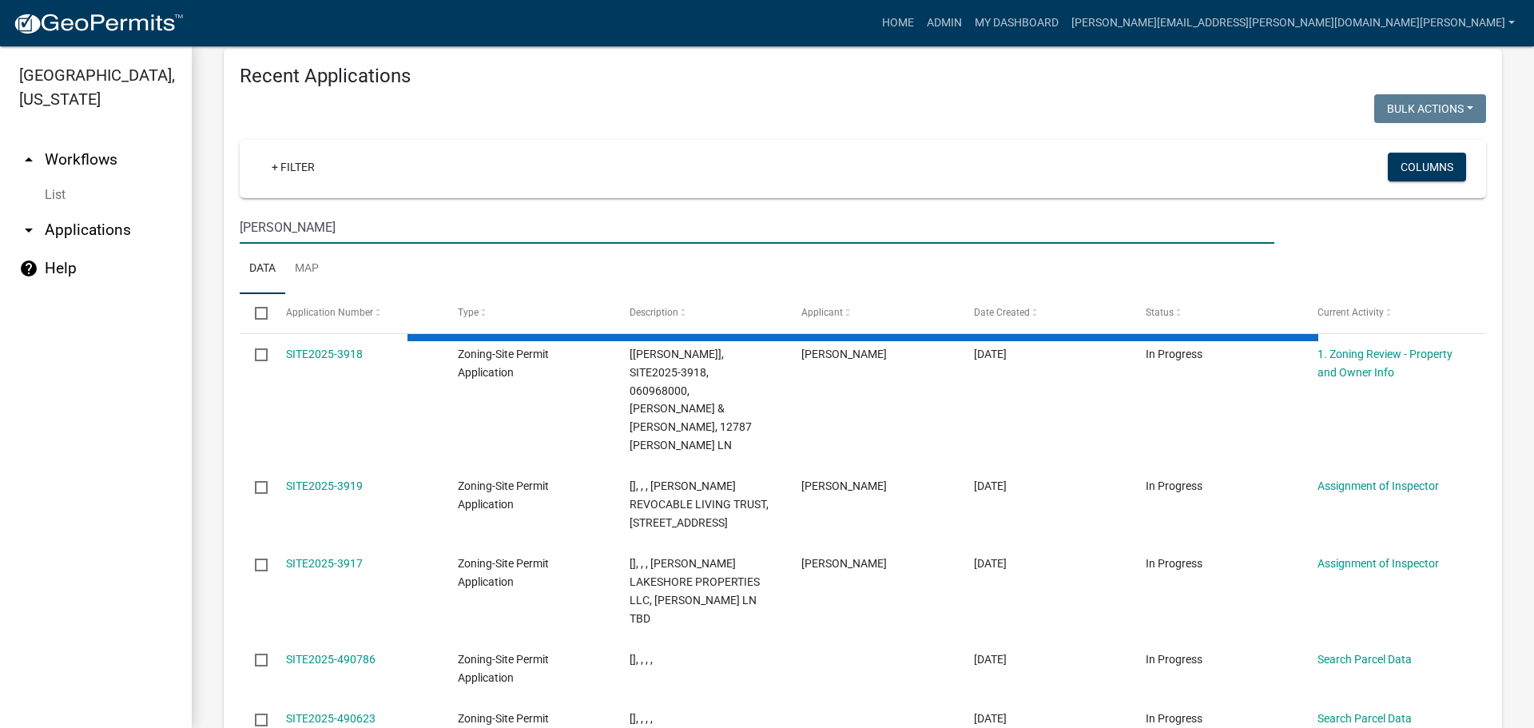
type input "[PERSON_NAME]"
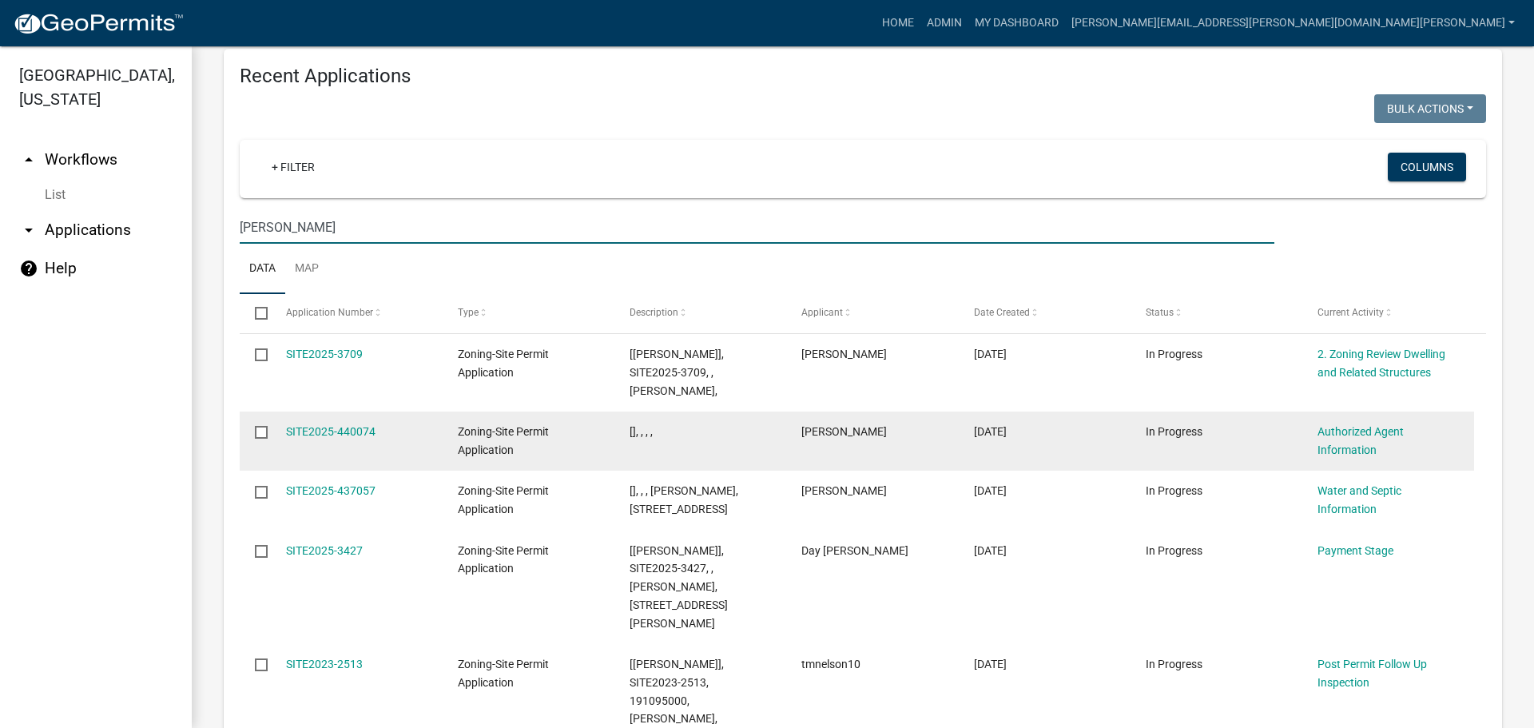
scroll to position [959, 0]
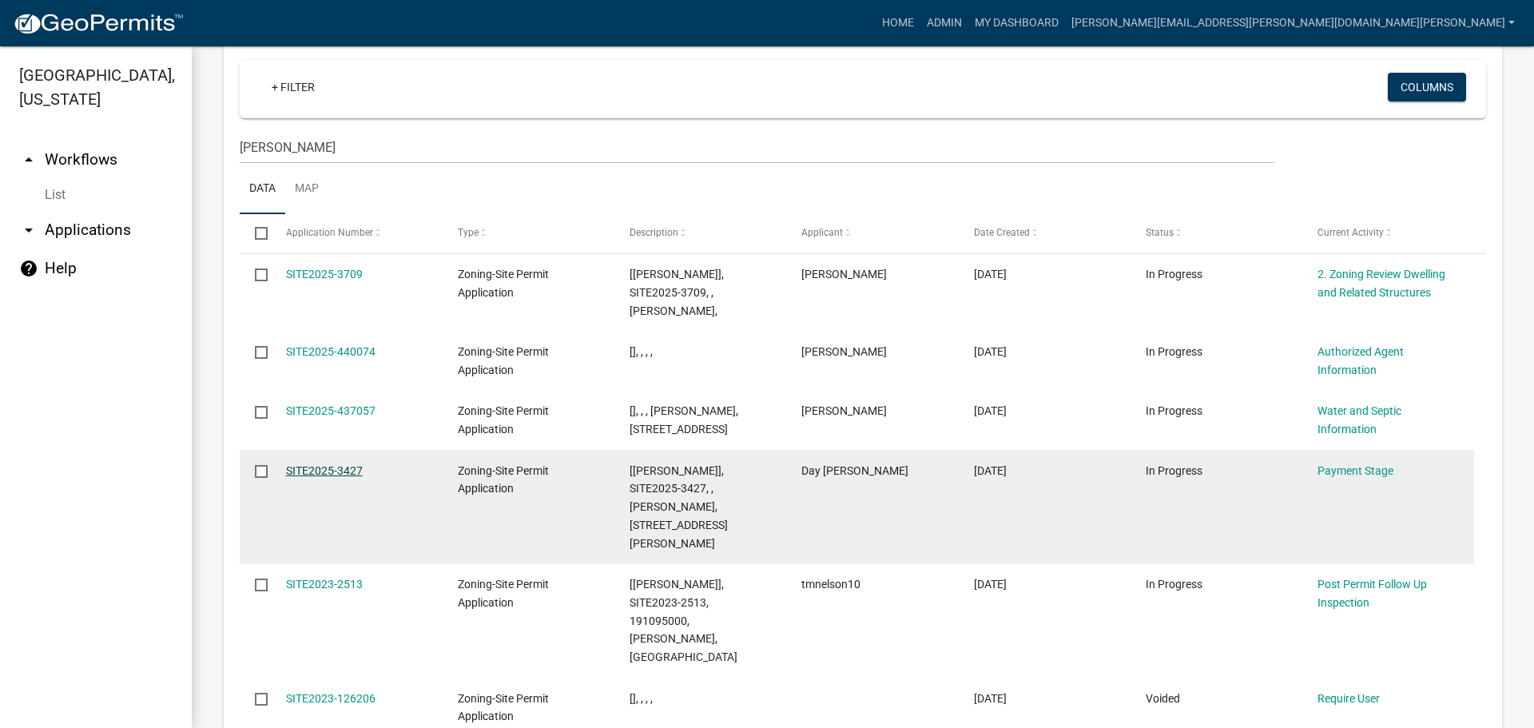
click at [348, 464] on link "SITE2025-3427" at bounding box center [324, 470] width 77 height 13
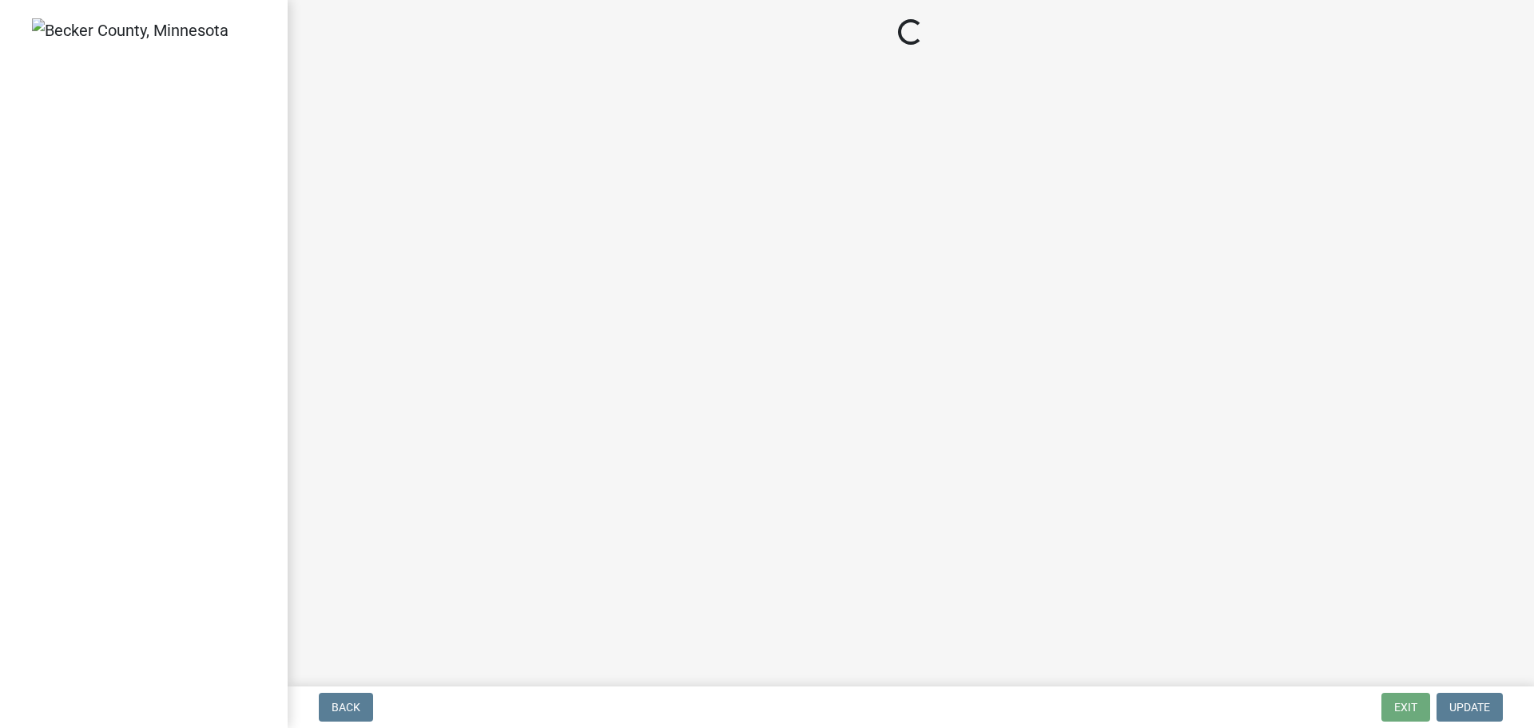
select select "3: 3"
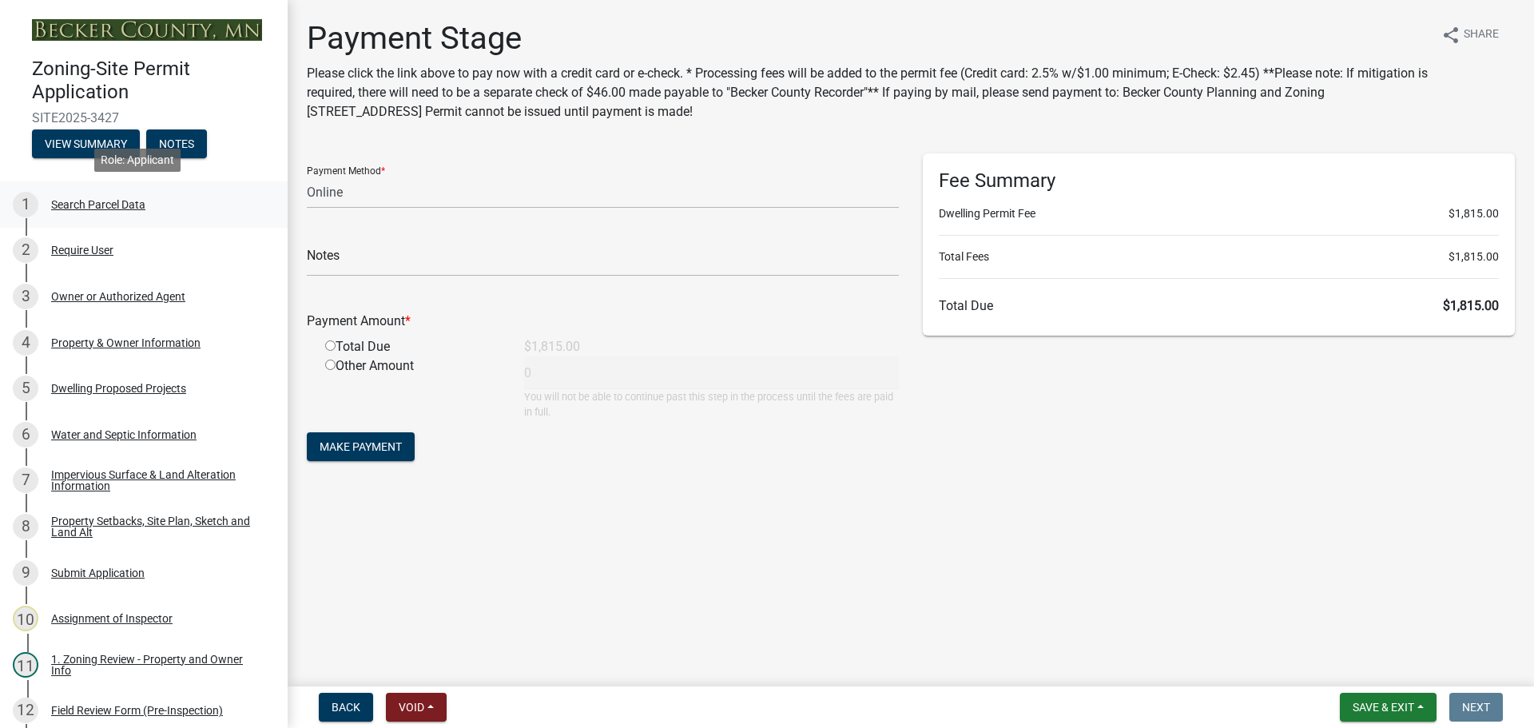
click at [126, 199] on div "Search Parcel Data" at bounding box center [98, 204] width 94 height 11
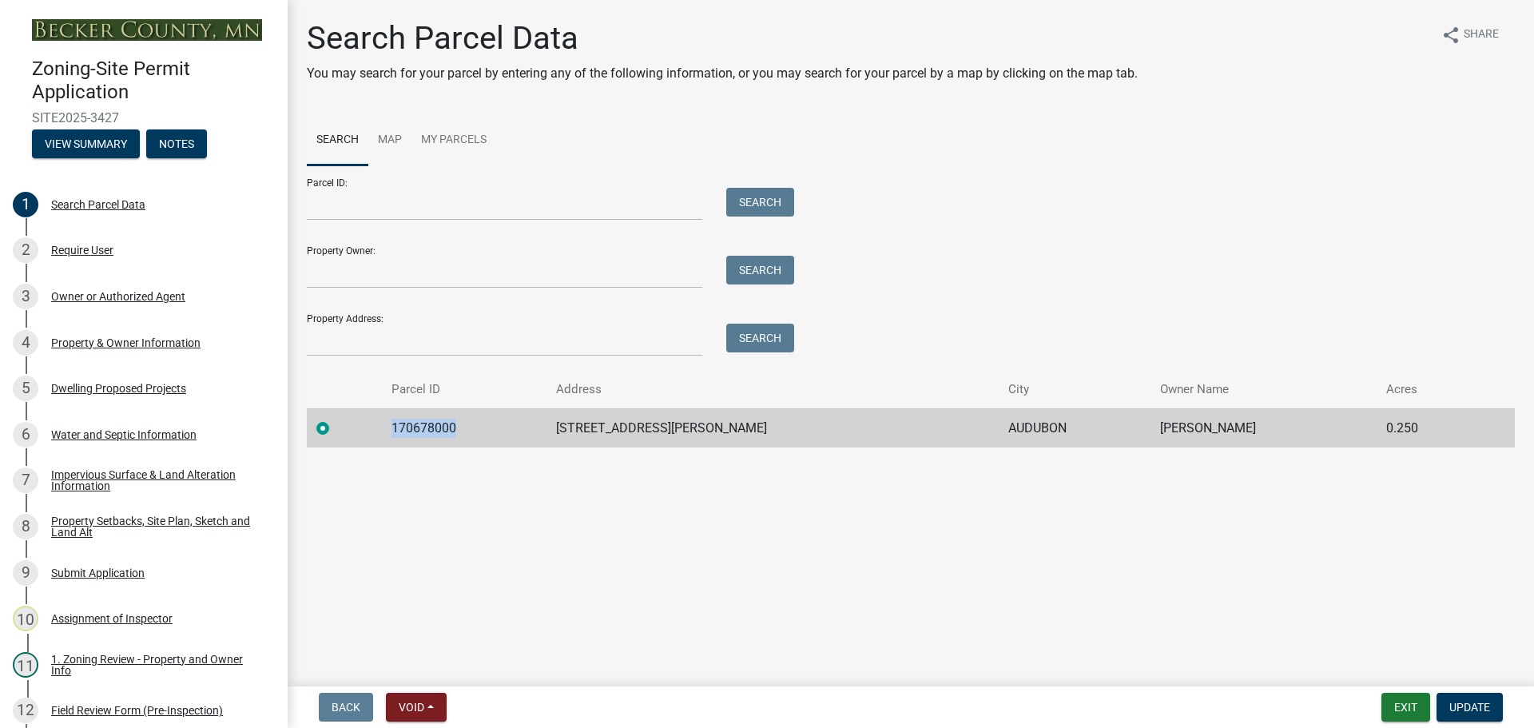
drag, startPoint x: 475, startPoint y: 426, endPoint x: 385, endPoint y: 425, distance: 89.5
click at [385, 425] on tr "170678000 12114 [PERSON_NAME] PLACE AUDUBON [PERSON_NAME] 0.250" at bounding box center [911, 427] width 1208 height 39
copy td "170678000"
